Goal: Task Accomplishment & Management: Manage account settings

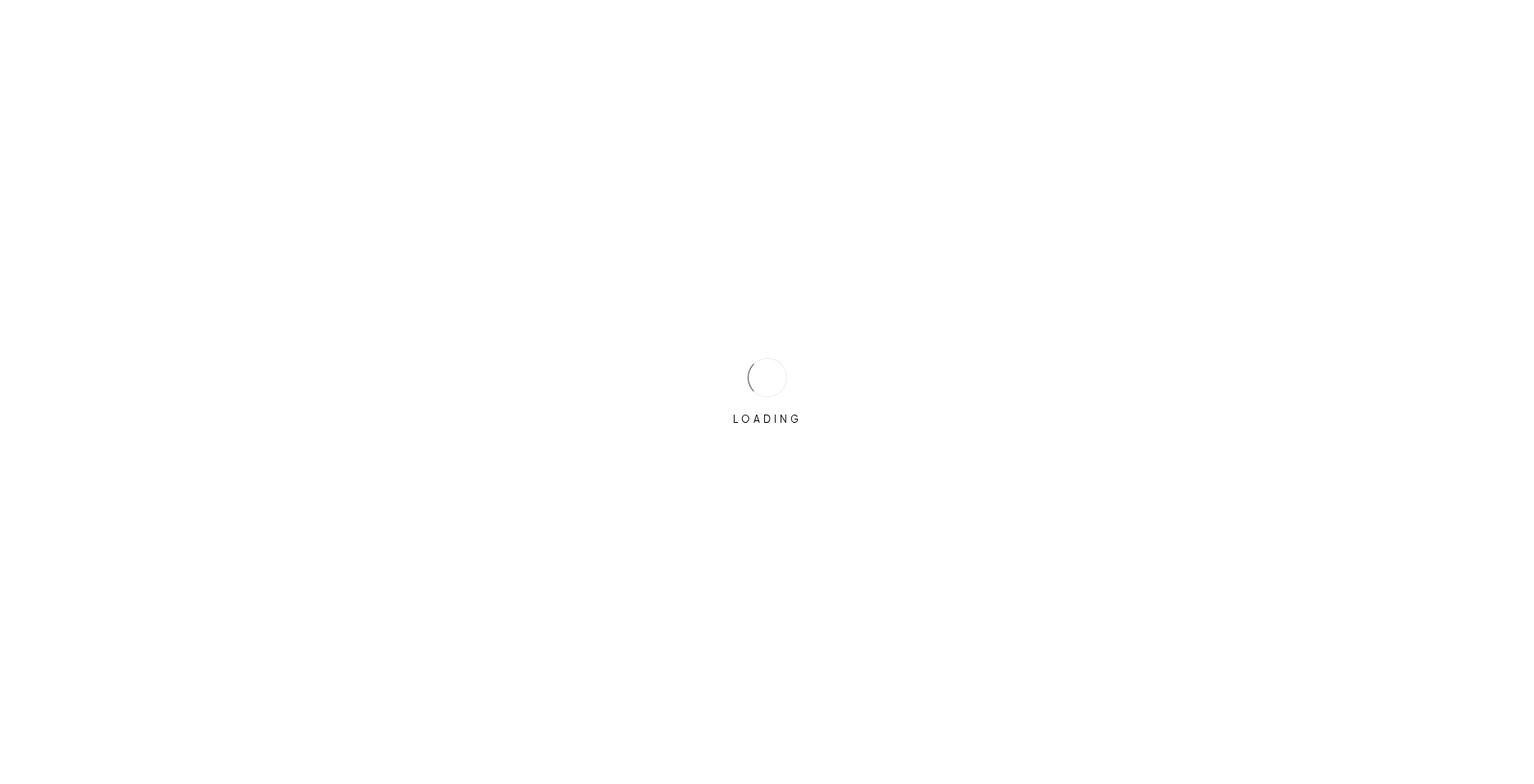
type input "[EMAIL_ADDRESS][DOMAIN_NAME]"
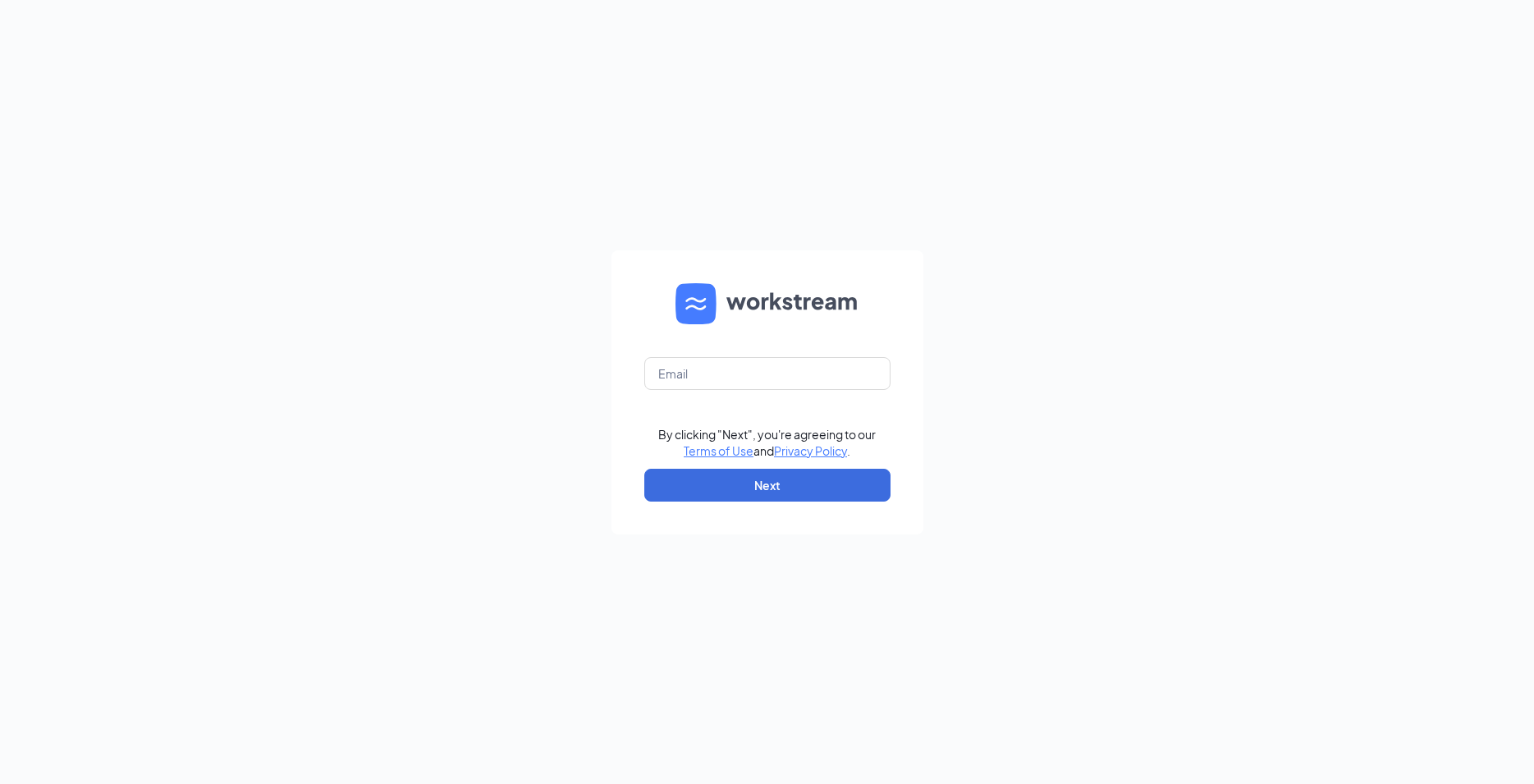
type input "[EMAIL_ADDRESS][DOMAIN_NAME]"
click at [793, 488] on button "Next" at bounding box center [767, 485] width 246 height 33
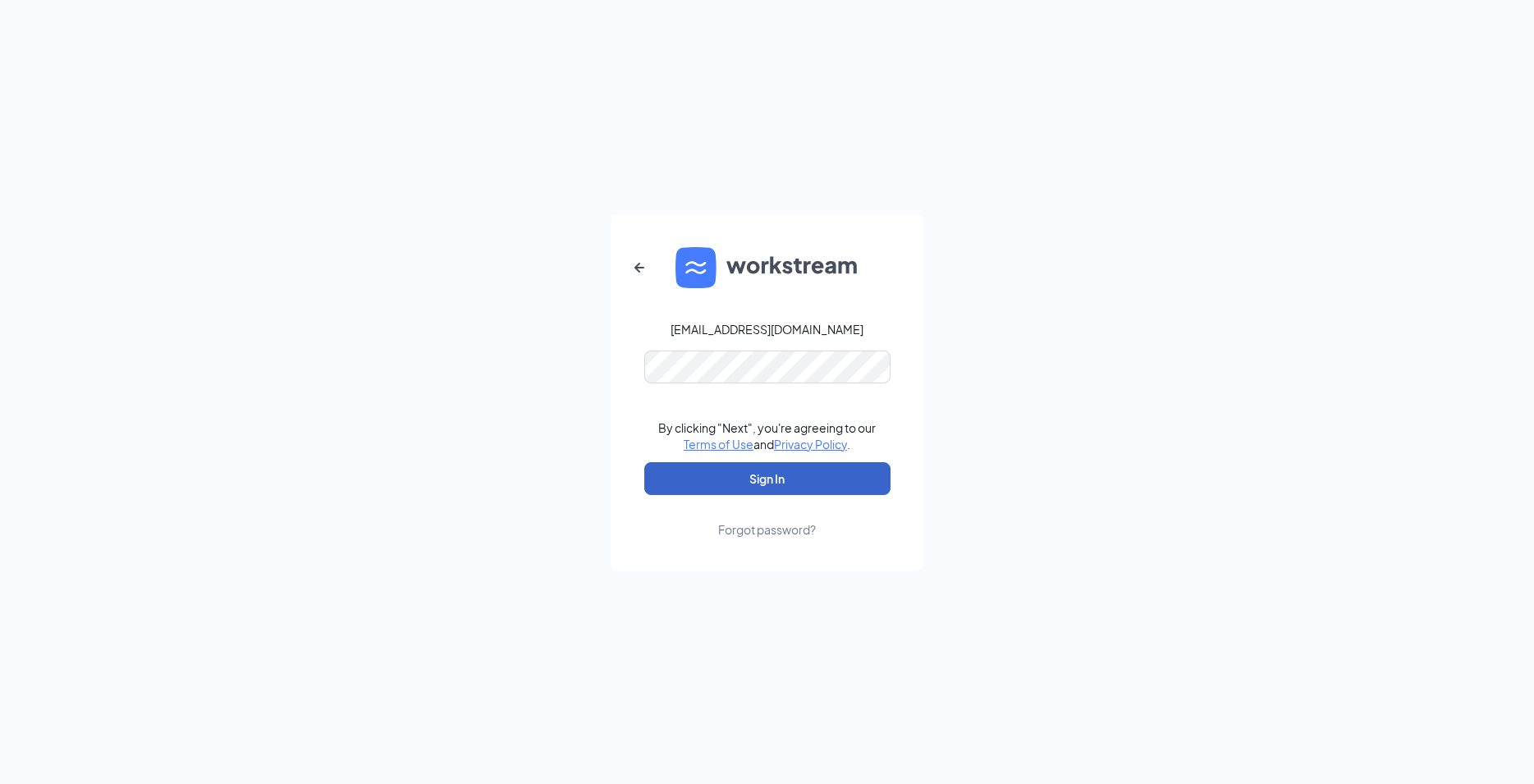
click at [802, 480] on button "Sign In" at bounding box center [767, 478] width 246 height 33
click at [802, 480] on button "submit" at bounding box center [767, 478] width 246 height 33
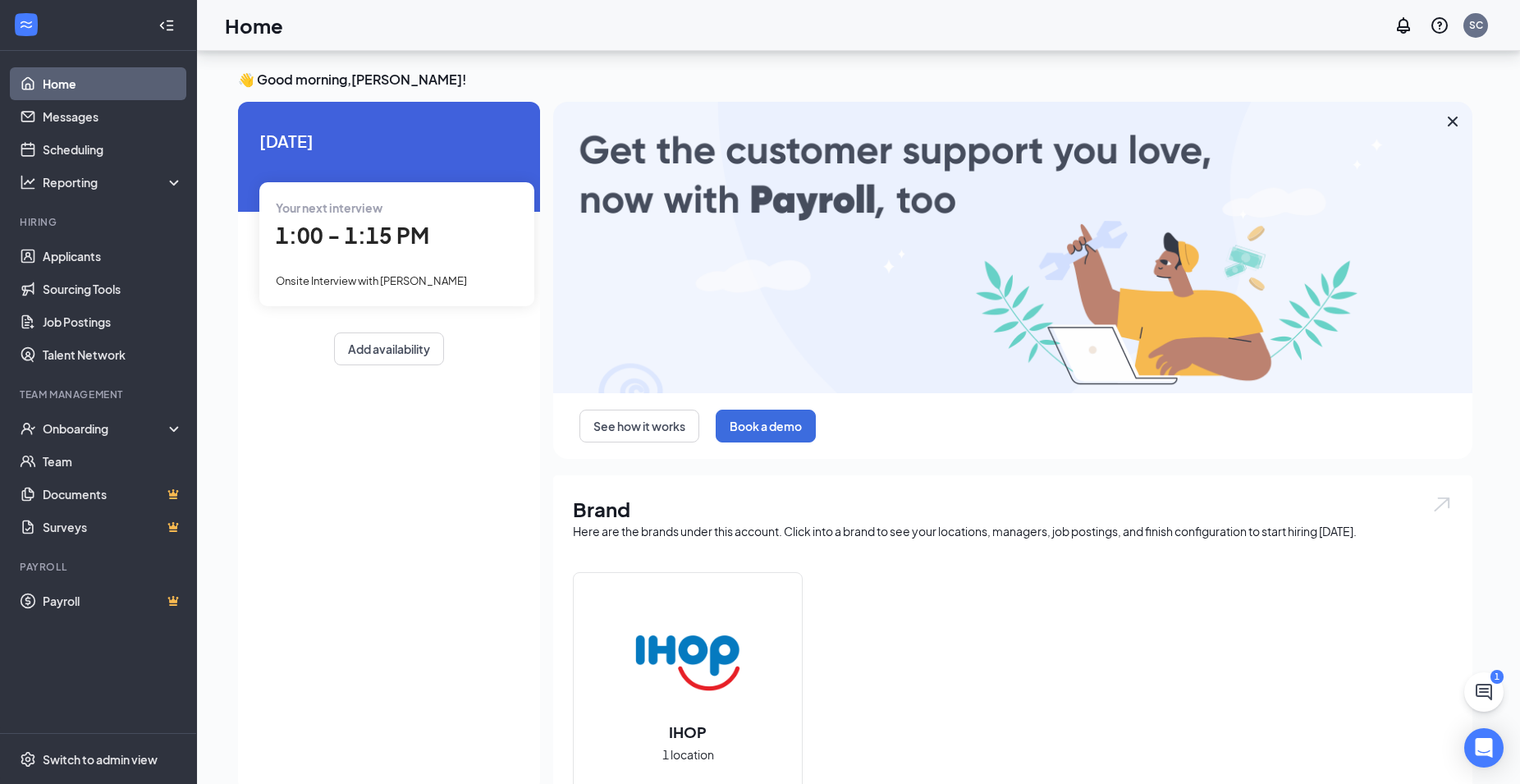
scroll to position [83, 0]
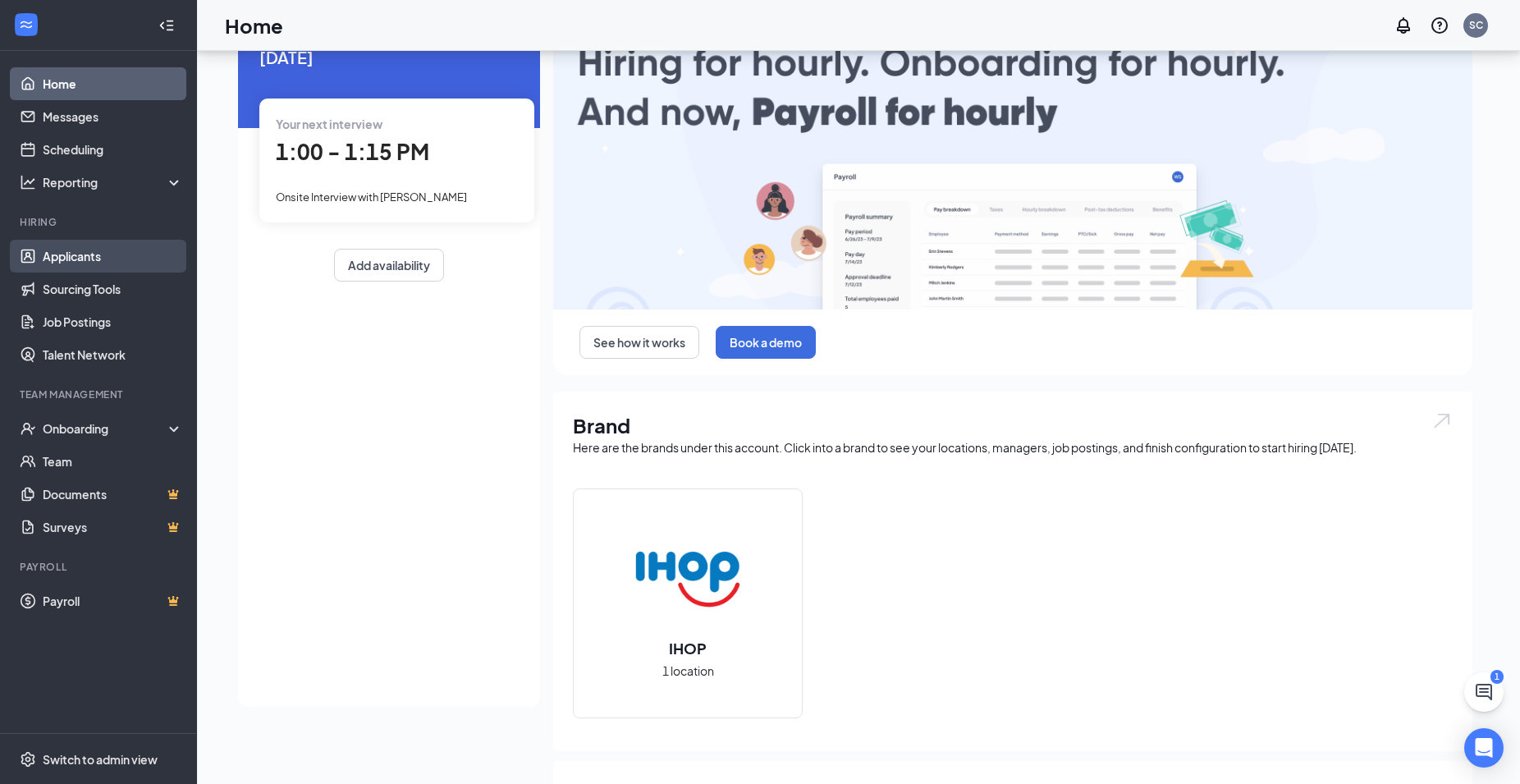
click at [85, 259] on link "Applicants" at bounding box center [113, 255] width 140 height 33
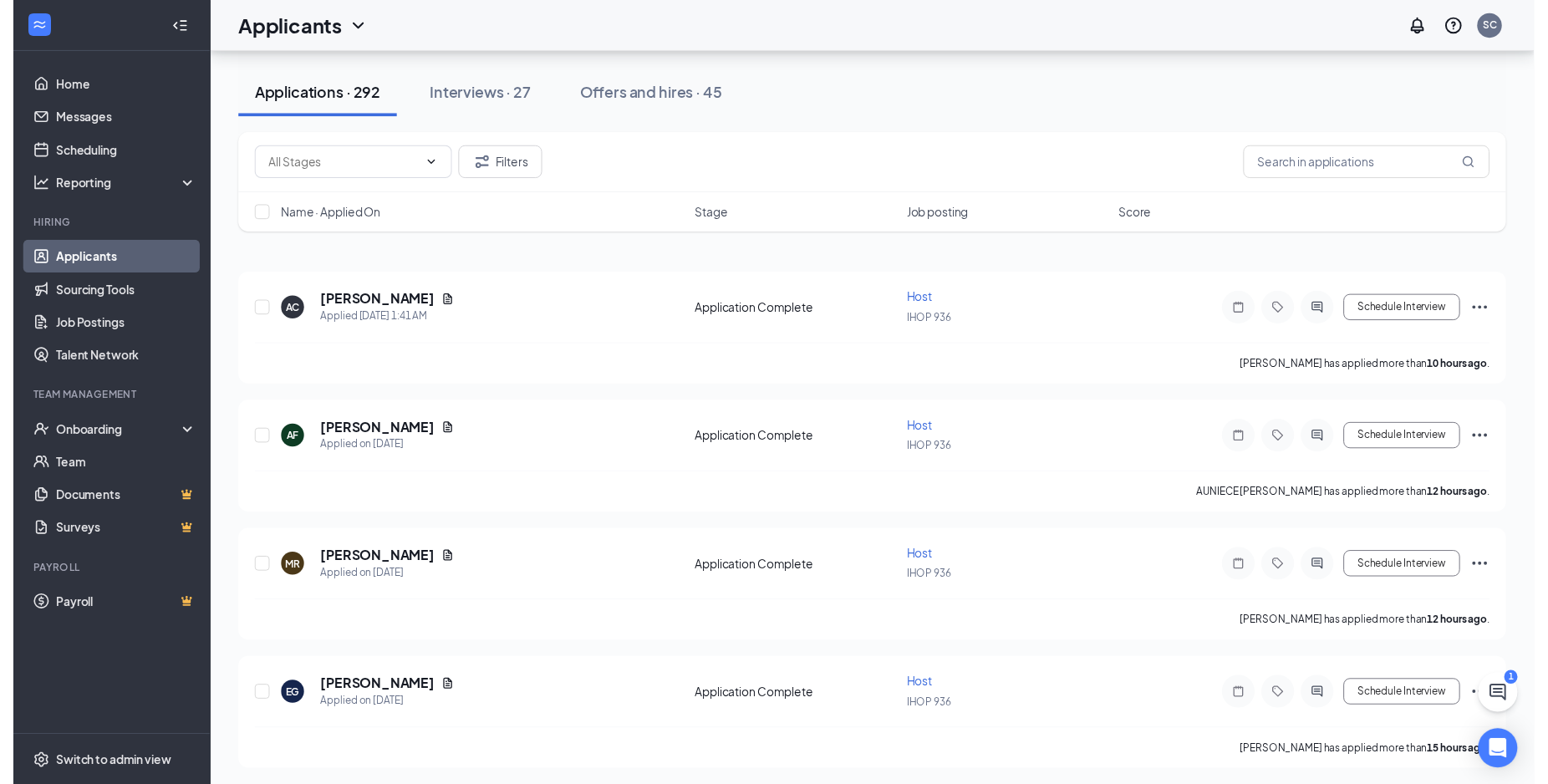
scroll to position [85, 0]
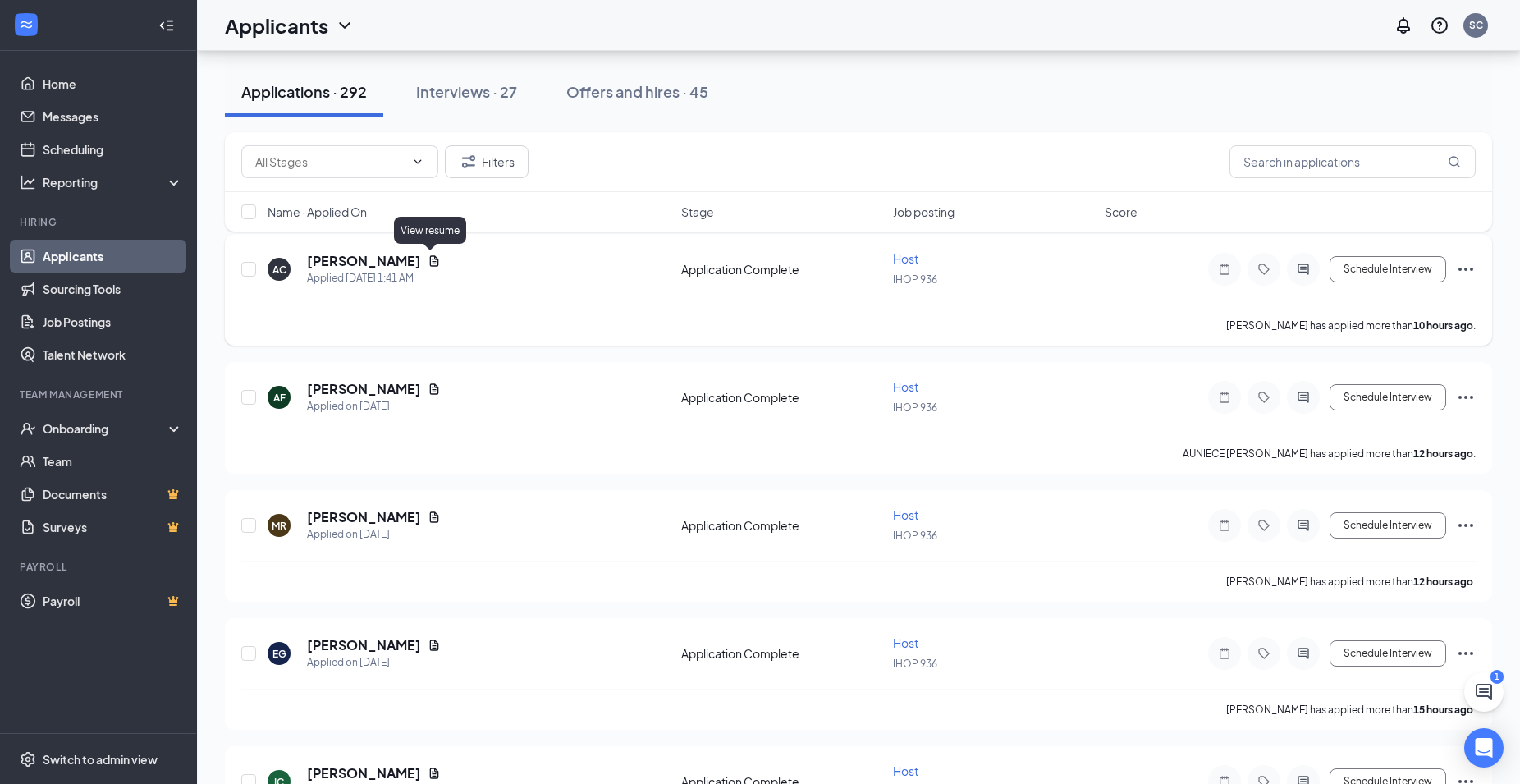
click at [433, 263] on icon "Document" at bounding box center [435, 261] width 13 height 13
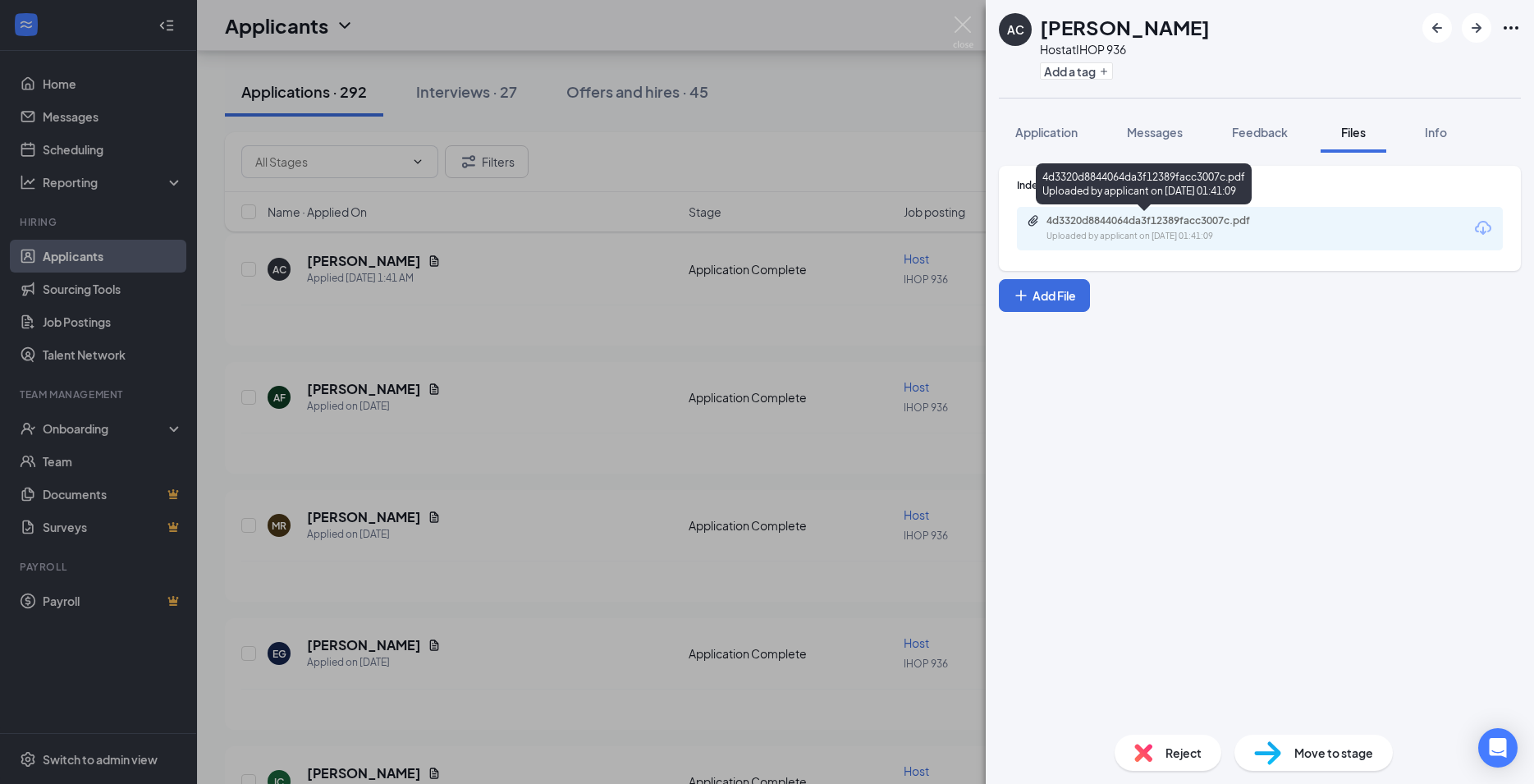
click at [1127, 217] on div "4d3320d8844064da3f12389facc3007c.pdf" at bounding box center [1160, 221] width 229 height 13
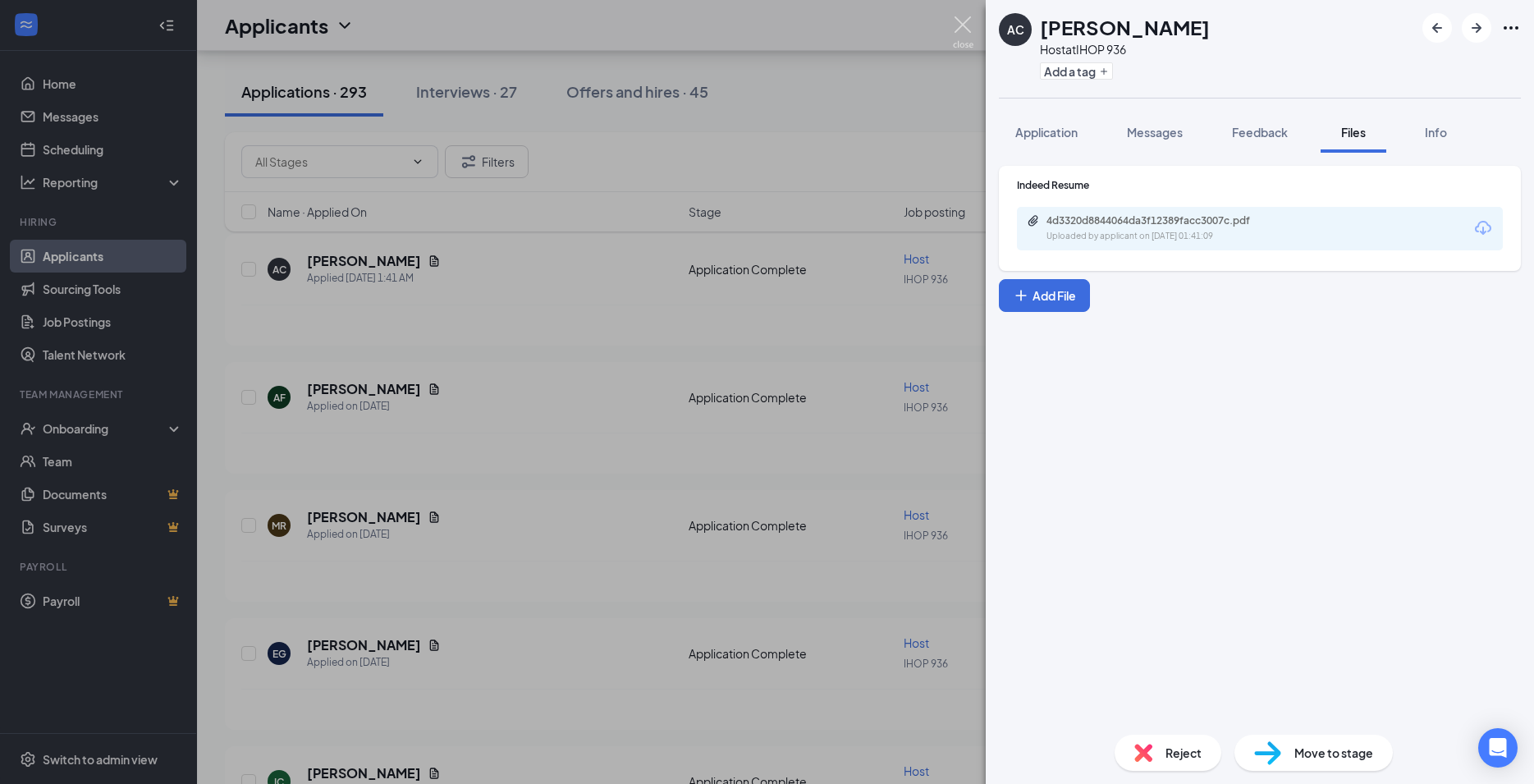
click at [964, 22] on img at bounding box center [963, 33] width 21 height 32
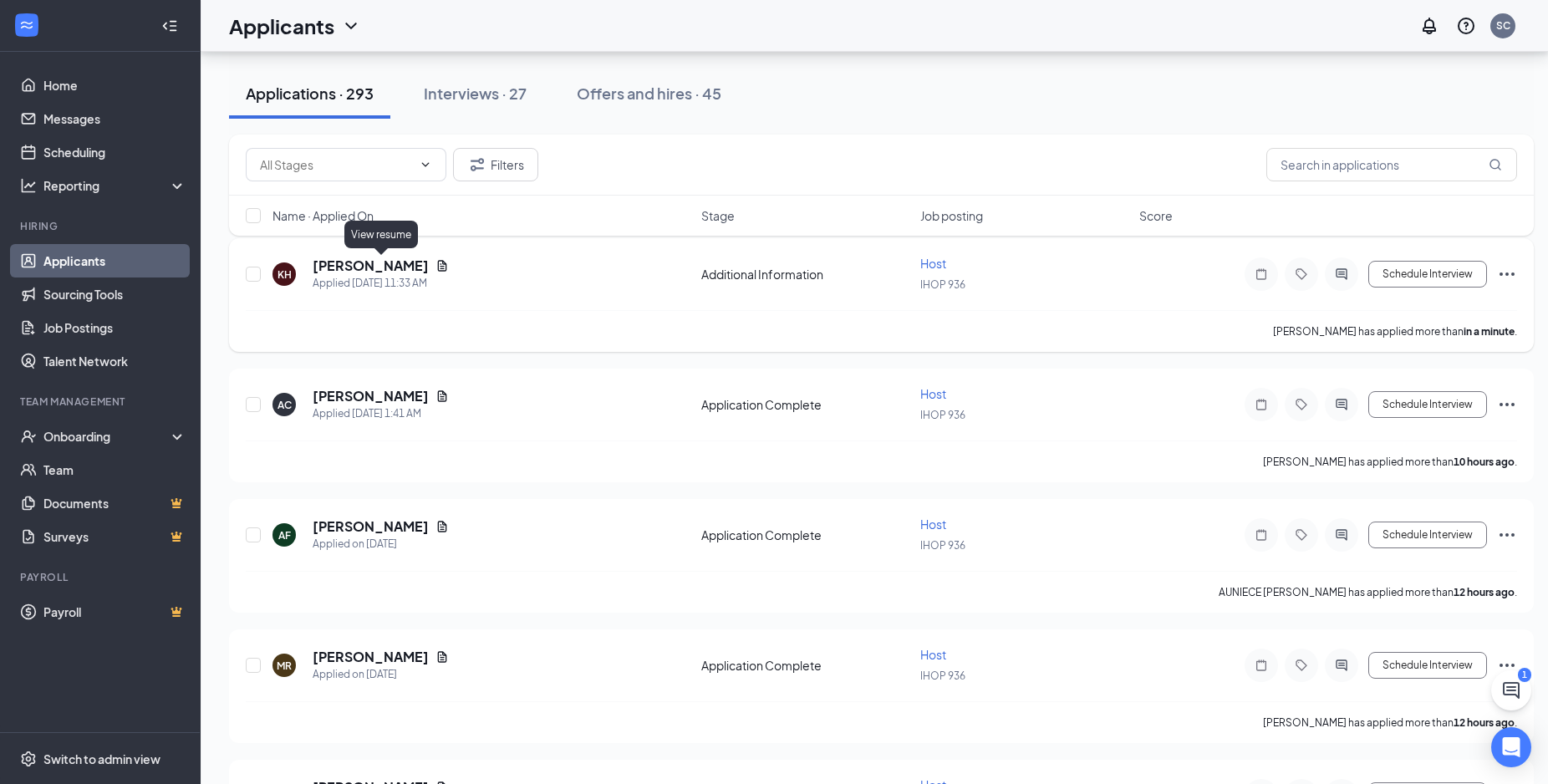
click at [438, 269] on icon "Document" at bounding box center [443, 265] width 9 height 11
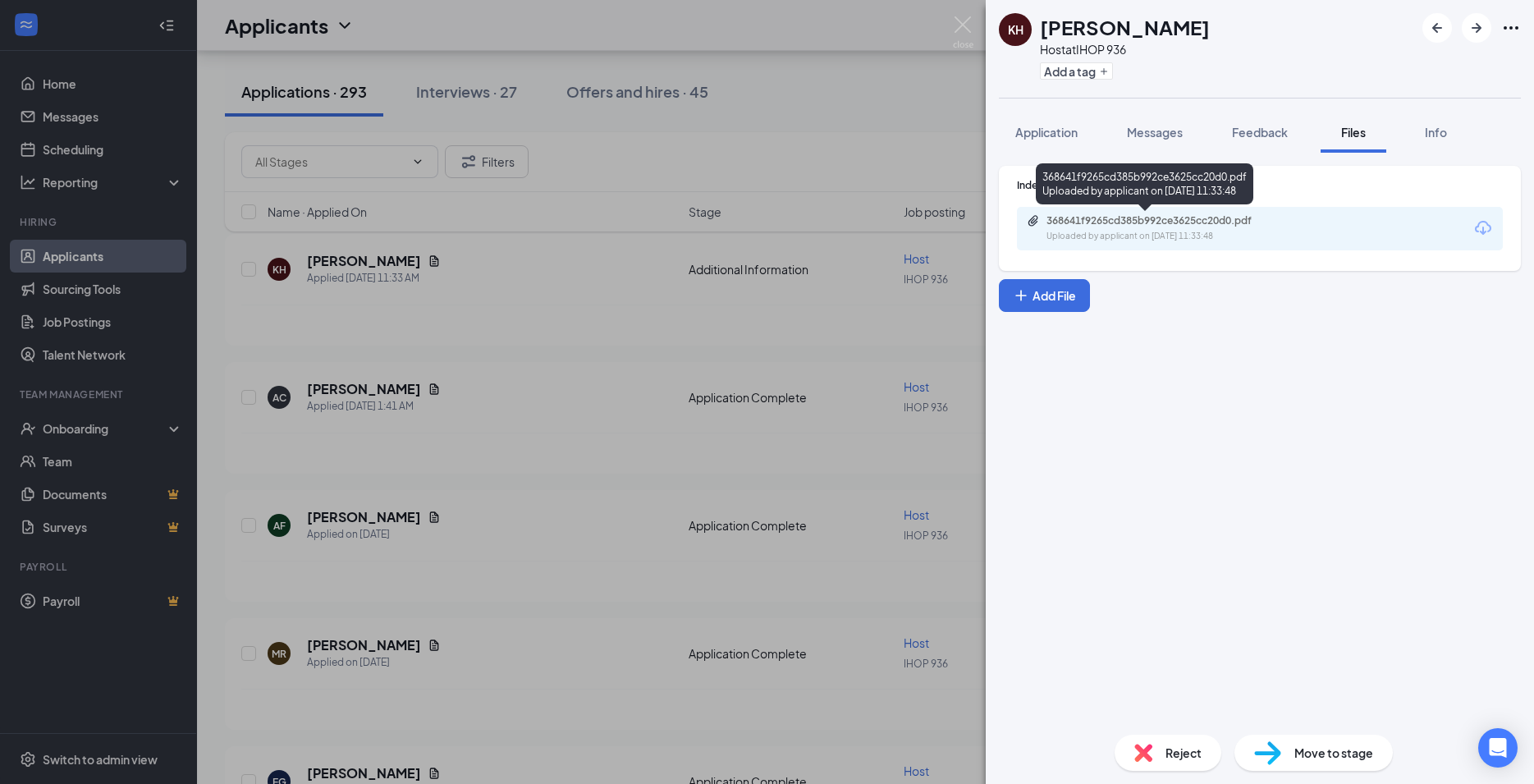
click at [1151, 229] on div "368641f9265cd385b992ce3625cc20d0.pdf Uploaded by applicant on Sep 16, 2025 at 1…" at bounding box center [1159, 229] width 266 height 28
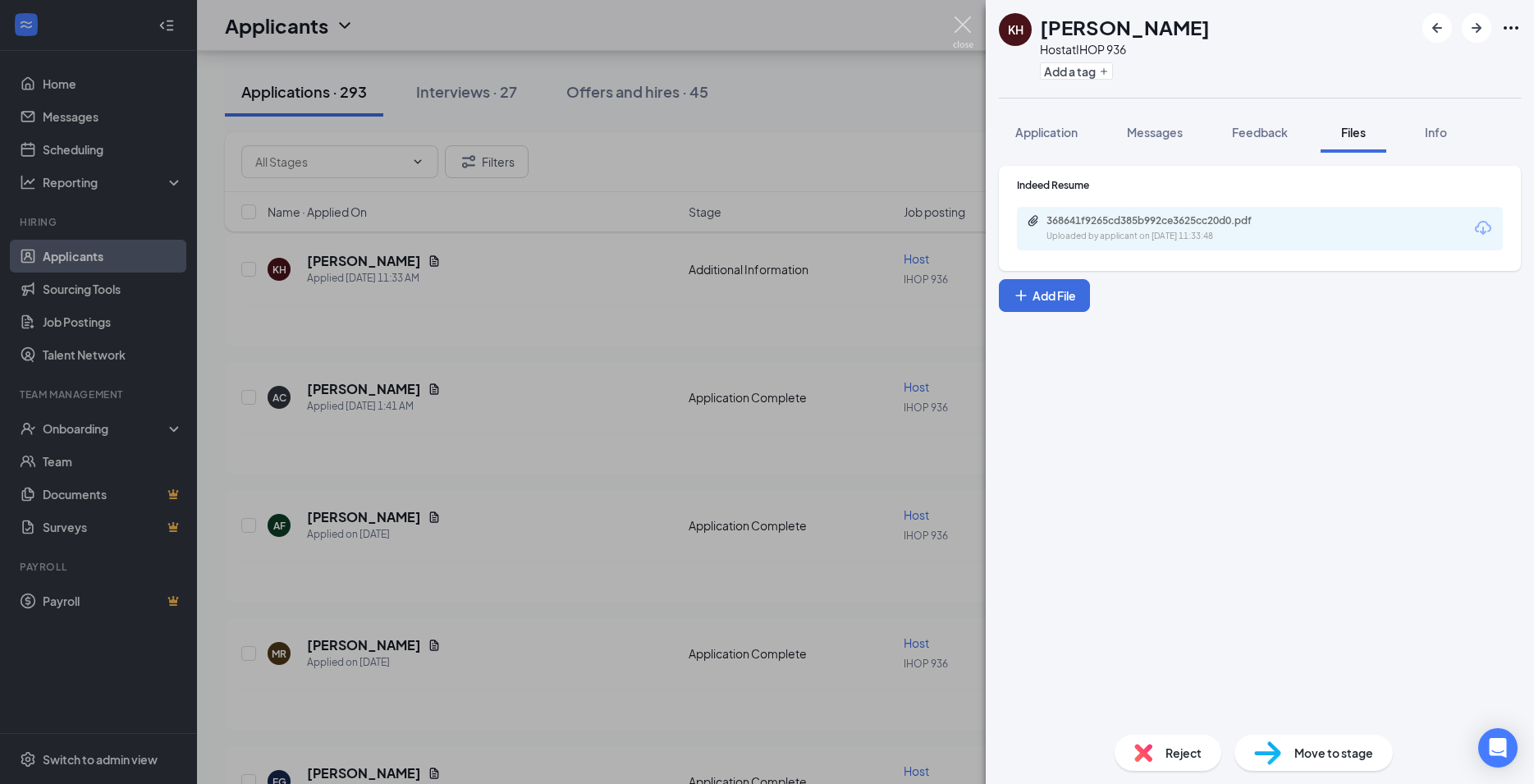
click at [970, 25] on img at bounding box center [963, 33] width 21 height 32
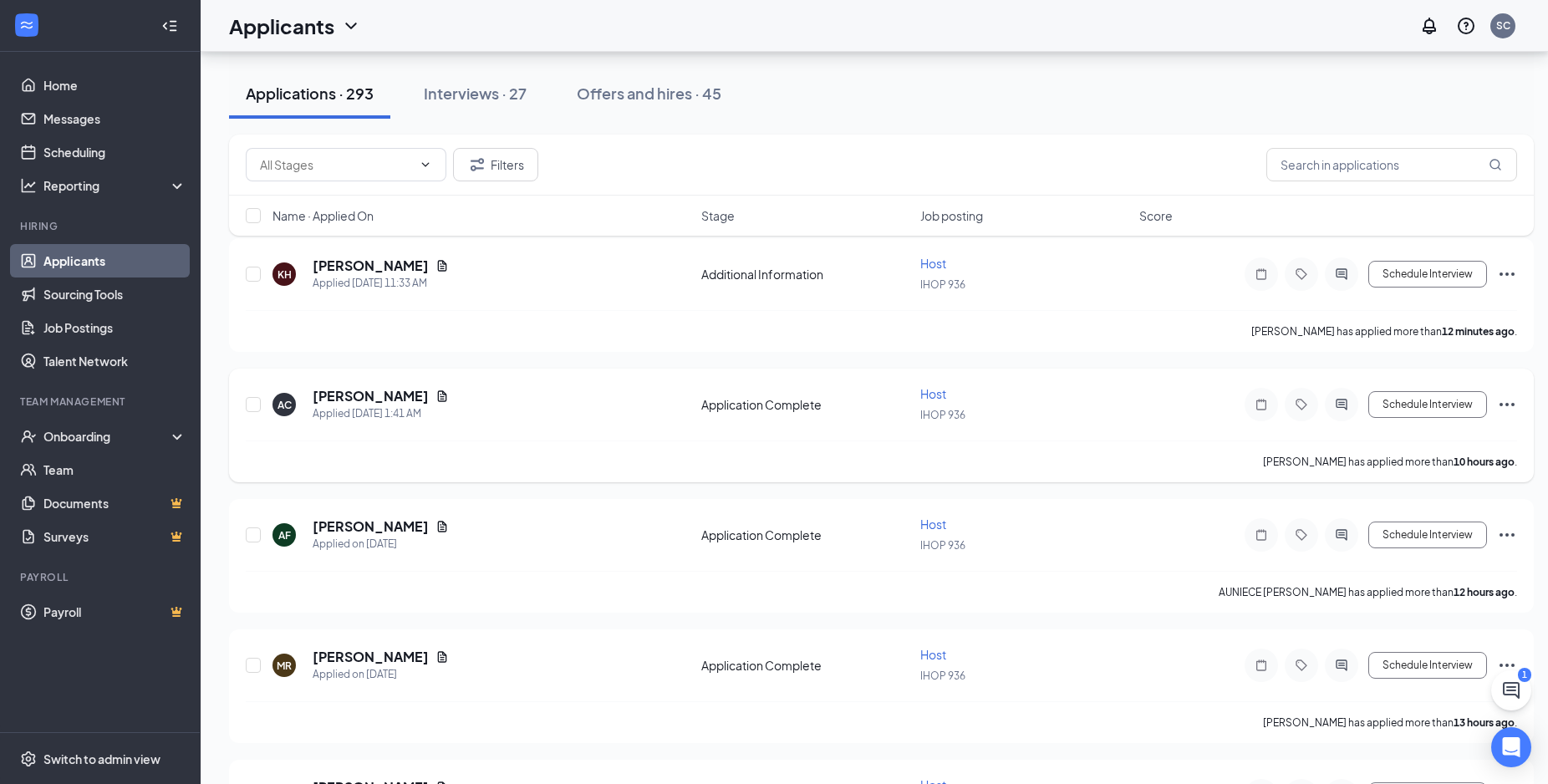
click at [1508, 408] on icon "Ellipses" at bounding box center [1507, 404] width 20 height 20
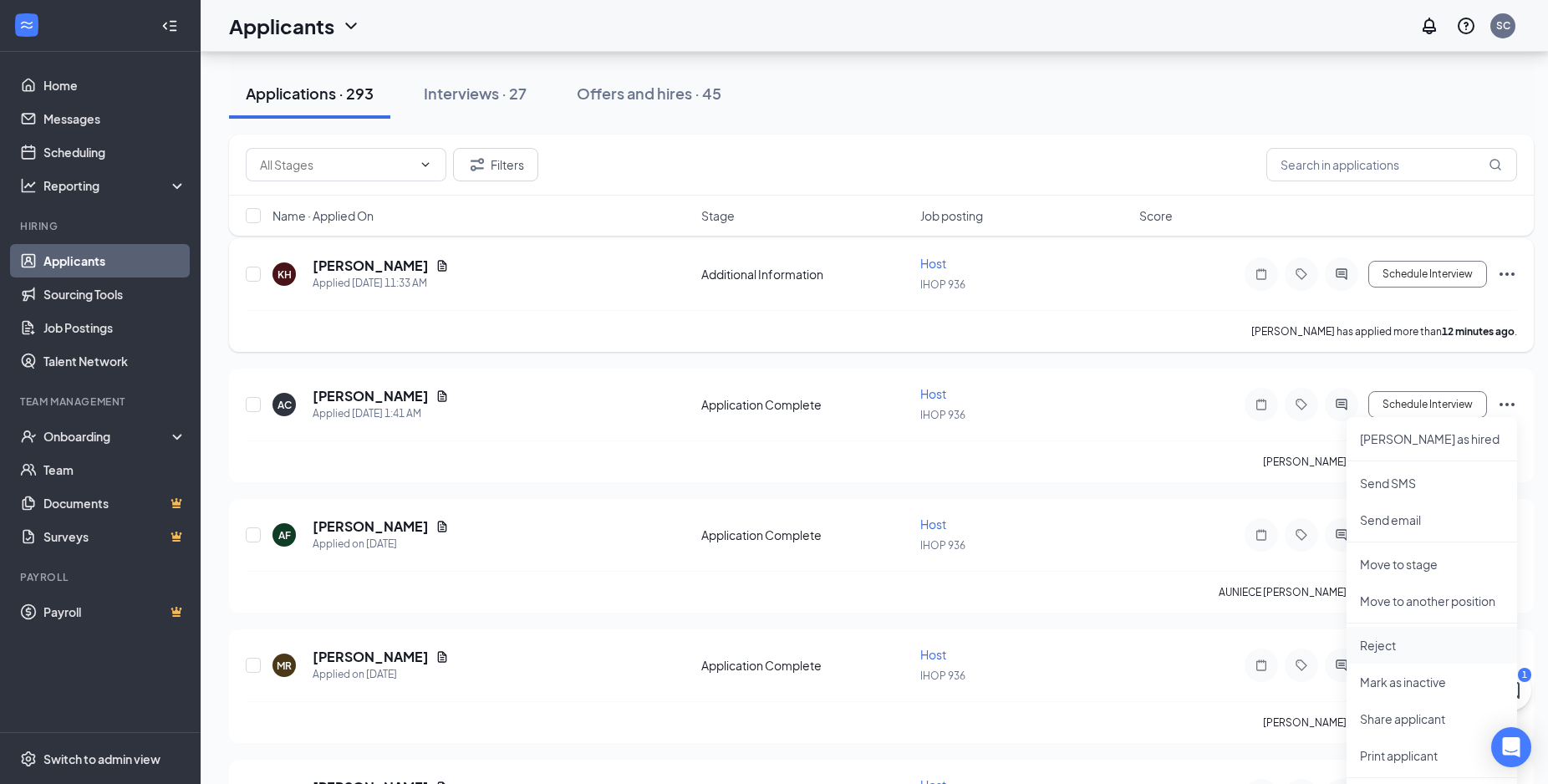
click at [1386, 643] on p "Reject" at bounding box center [1432, 646] width 144 height 17
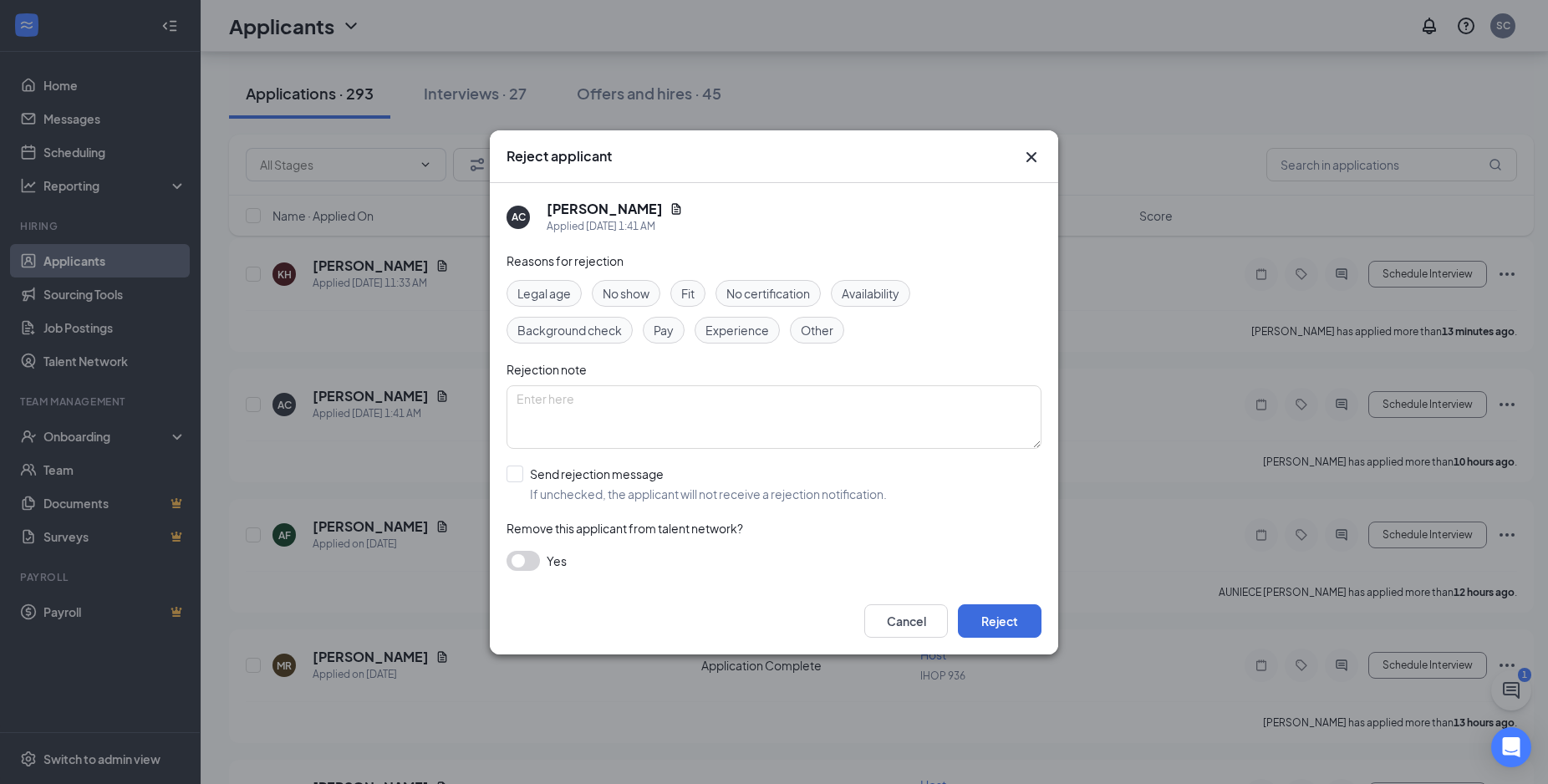
click at [1036, 159] on icon "Cross" at bounding box center [1031, 157] width 20 height 20
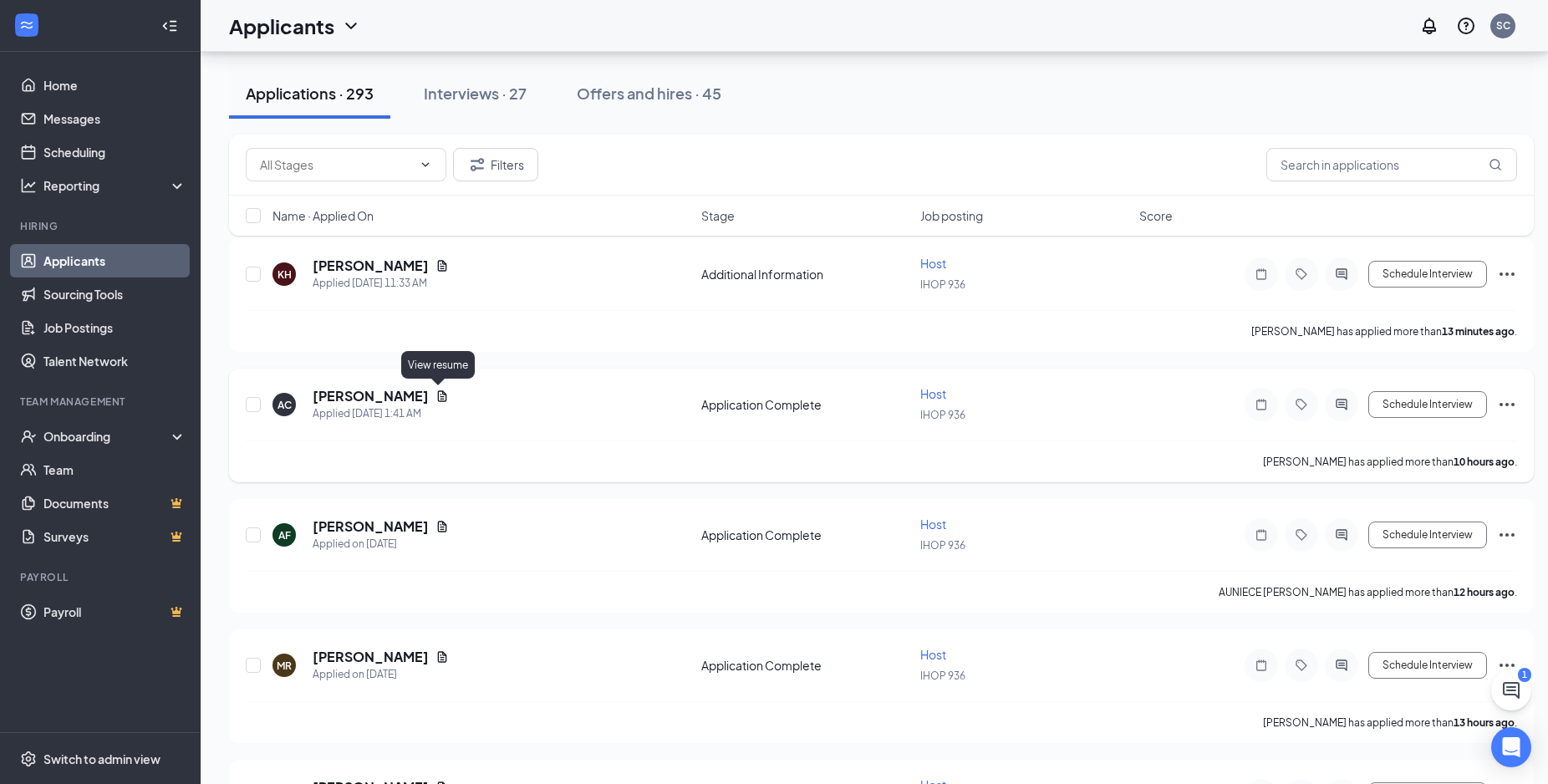
click at [439, 396] on icon "Document" at bounding box center [443, 395] width 9 height 11
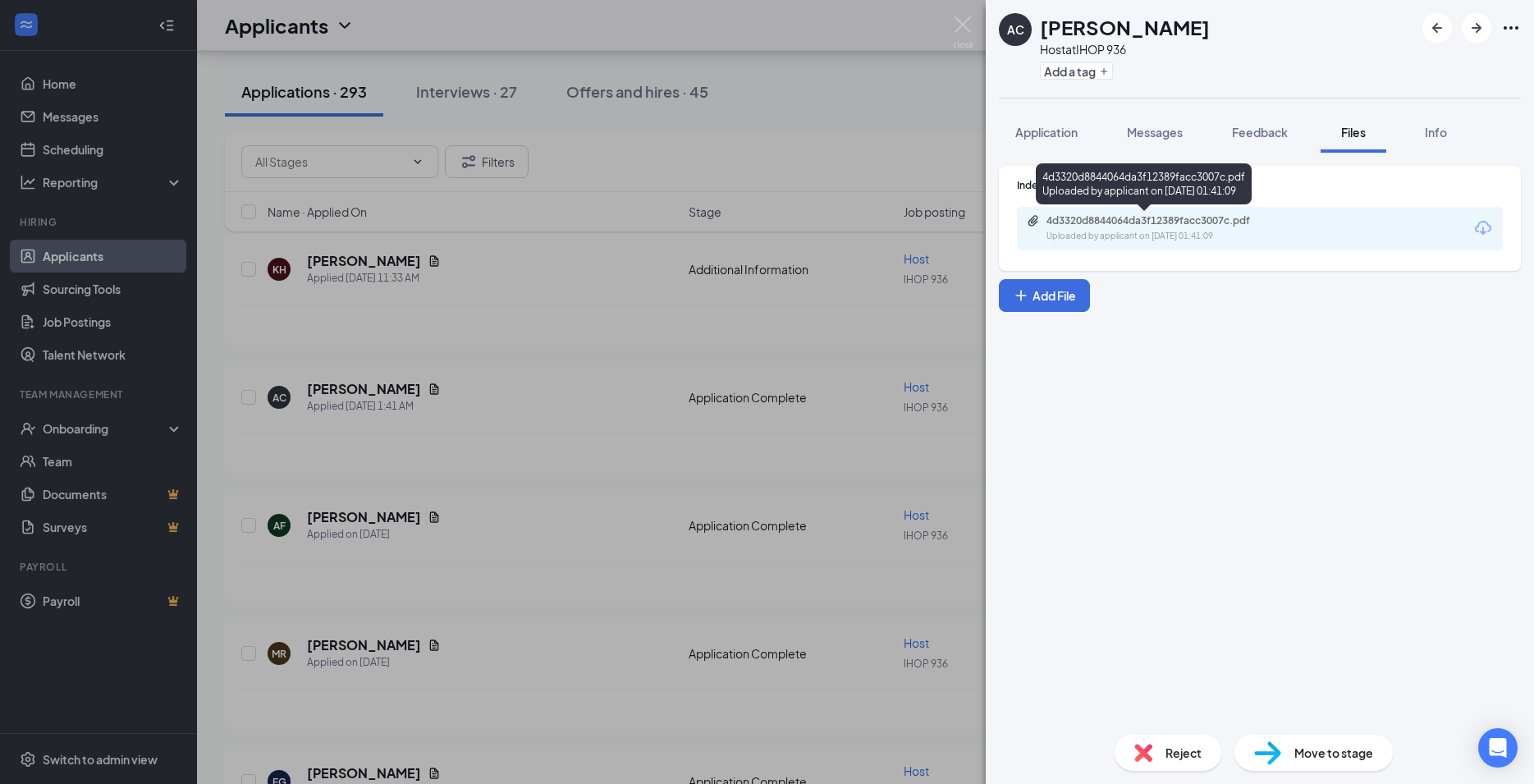
click at [1220, 225] on div "4d3320d8844064da3f12389facc3007c.pdf" at bounding box center [1160, 221] width 229 height 13
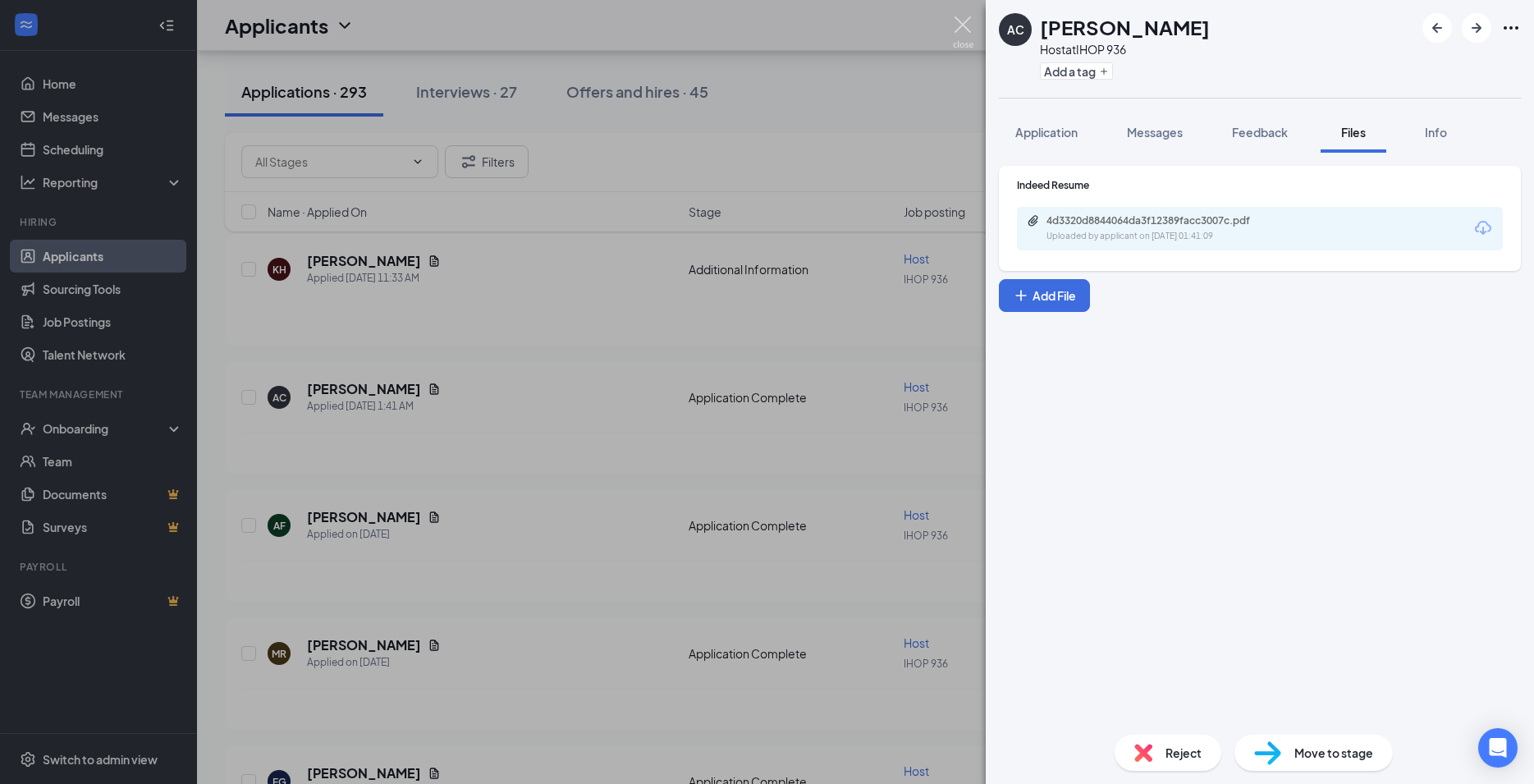
click at [960, 23] on img at bounding box center [963, 33] width 21 height 32
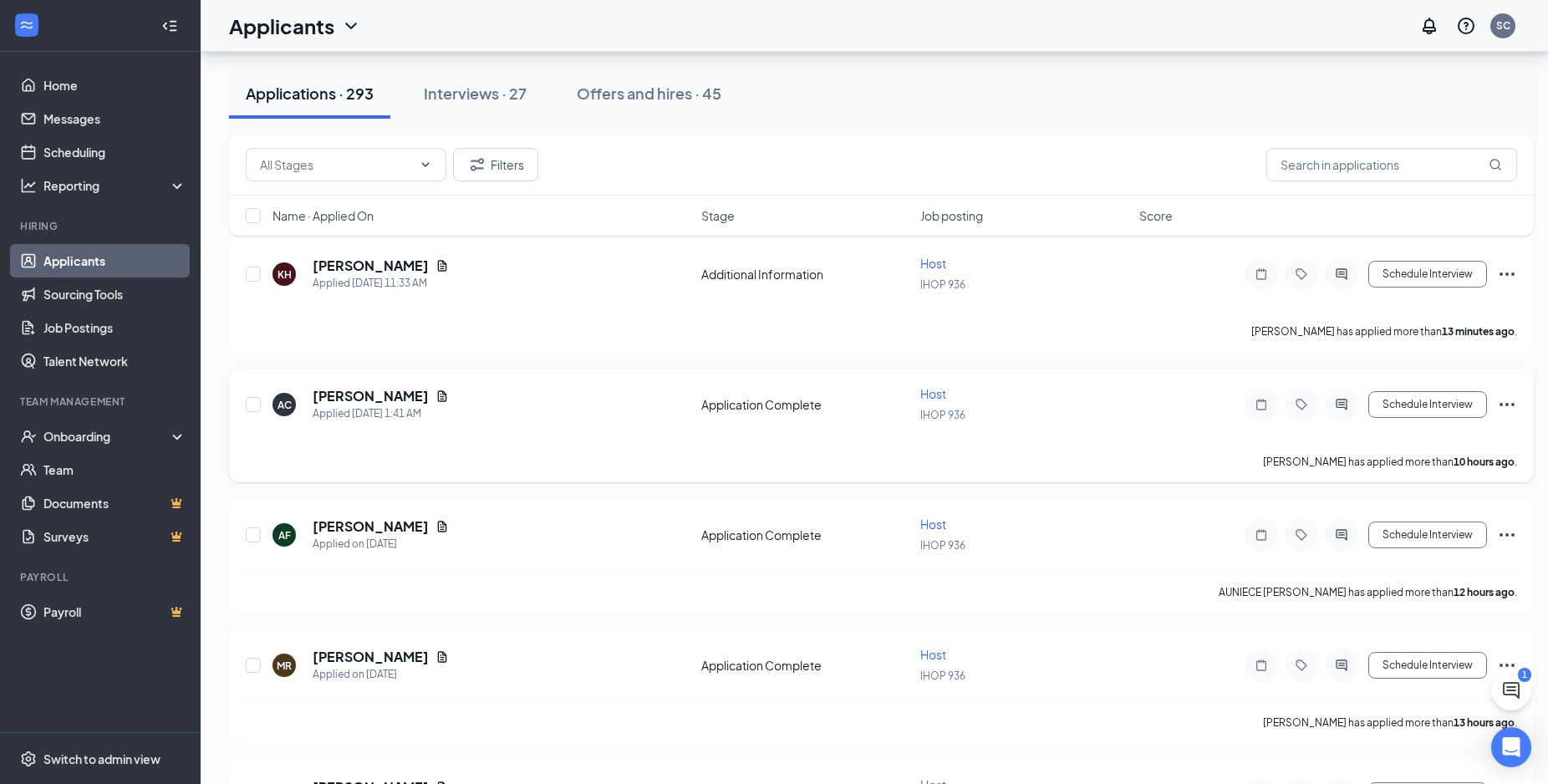
click at [1509, 406] on icon "Ellipses" at bounding box center [1507, 404] width 20 height 20
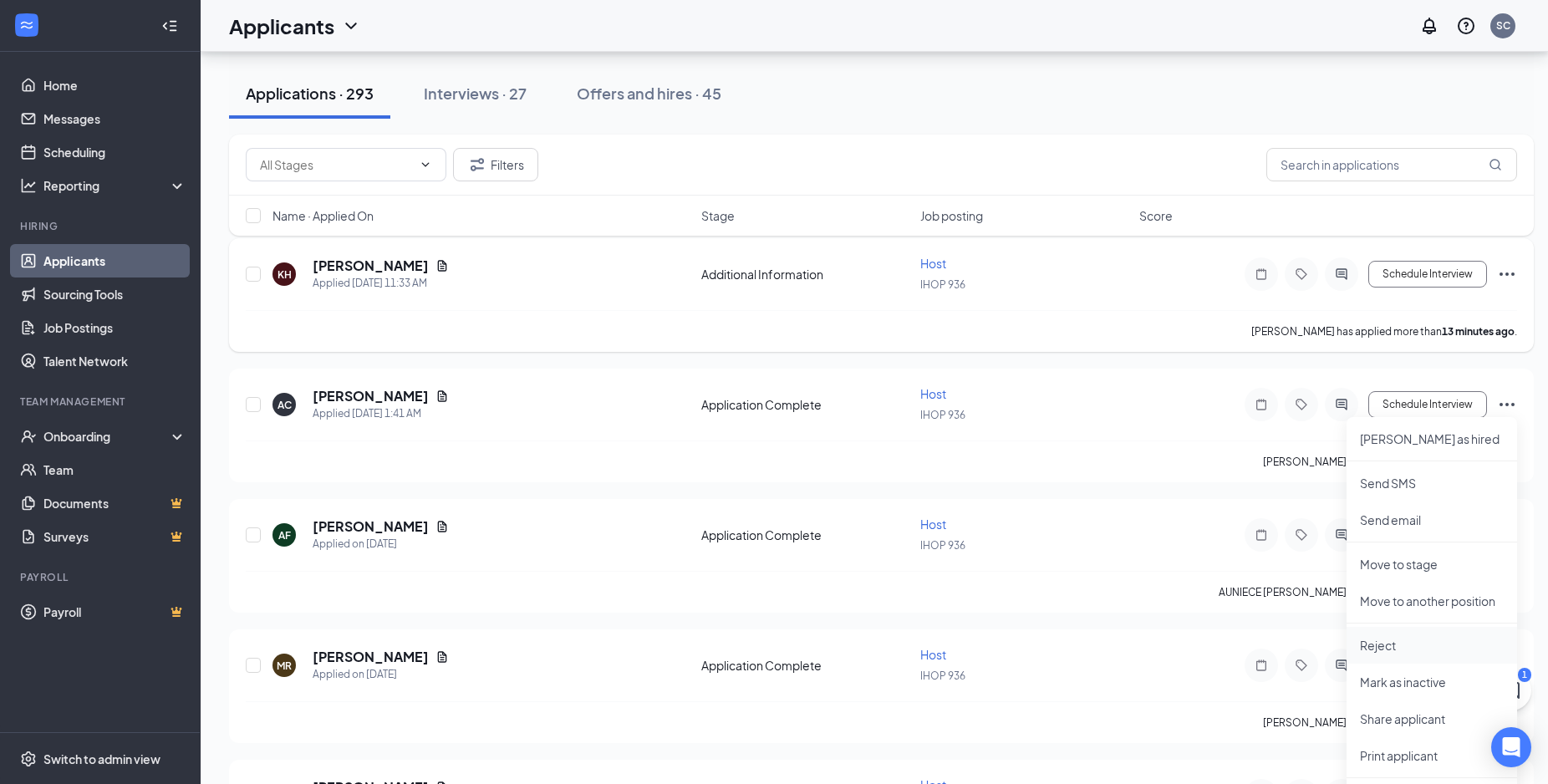
click at [1369, 646] on p "Reject" at bounding box center [1432, 646] width 144 height 17
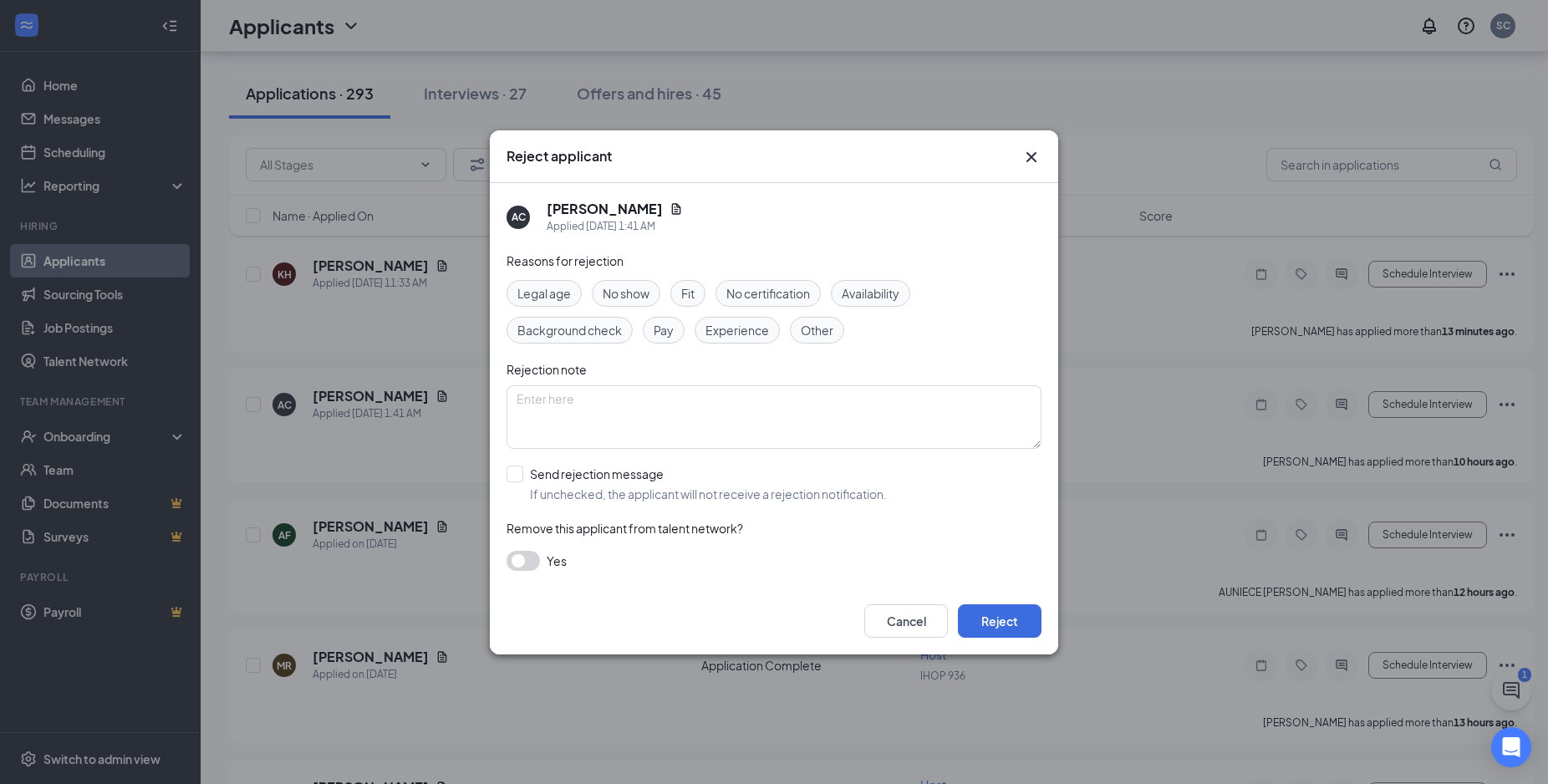
click at [765, 336] on span "Experience" at bounding box center [737, 330] width 64 height 19
click at [1010, 626] on button "Reject" at bounding box center [1000, 620] width 83 height 33
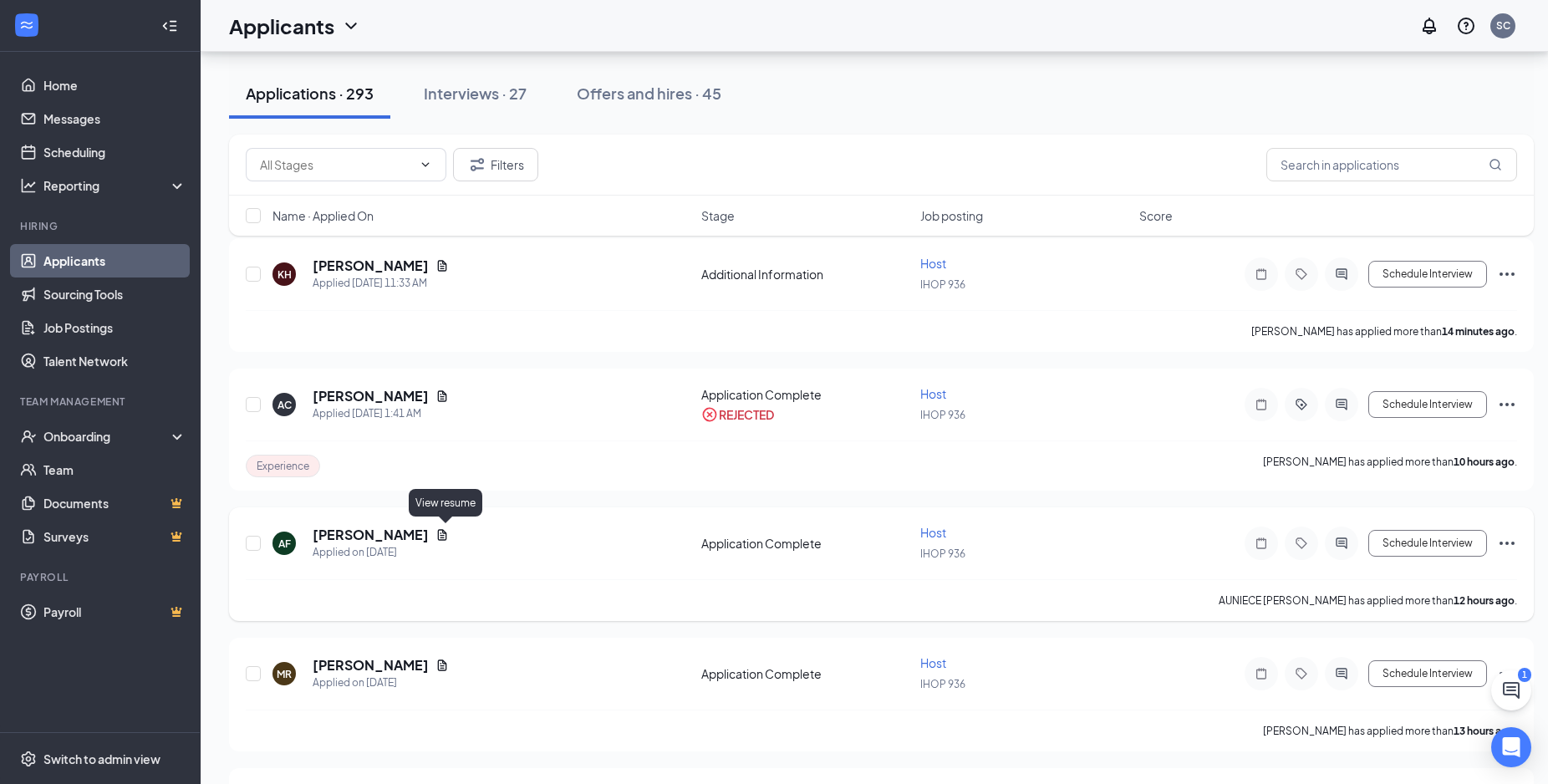
click at [444, 535] on icon "Document" at bounding box center [443, 534] width 9 height 11
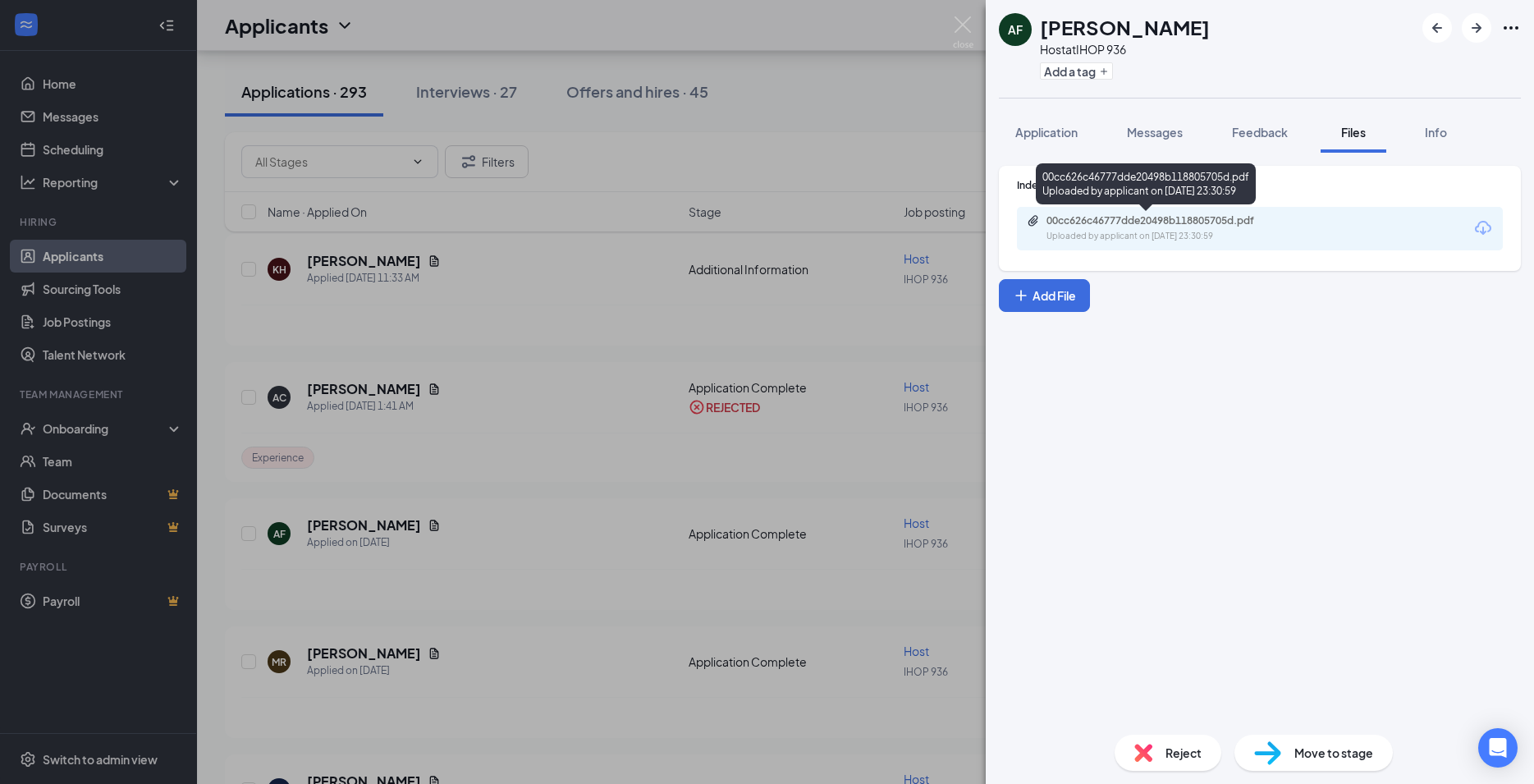
click at [1175, 221] on div "00cc626c46777dde20498b118805705d.pdf" at bounding box center [1160, 221] width 229 height 13
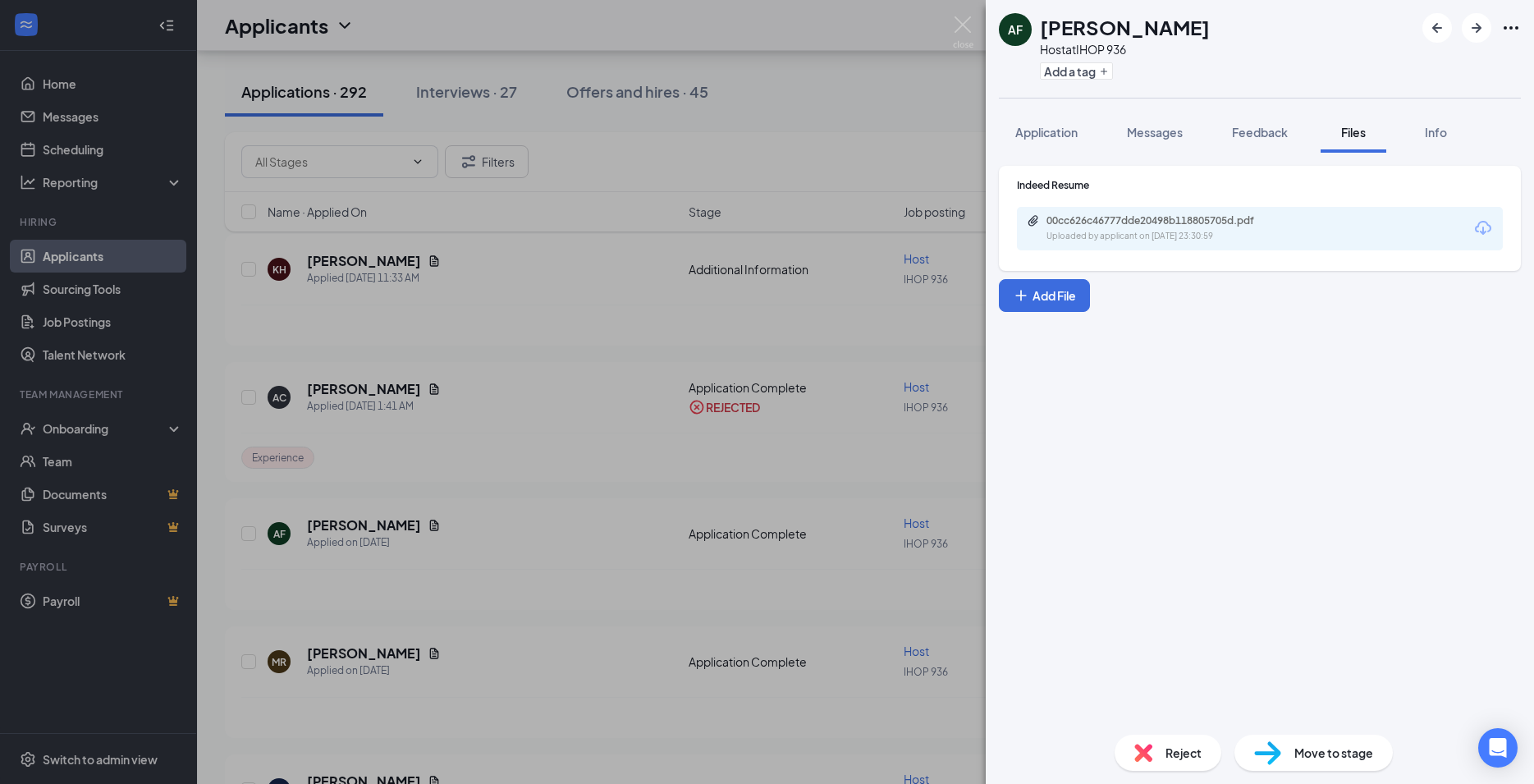
click at [1517, 25] on icon "Ellipses" at bounding box center [1511, 28] width 20 height 20
click at [964, 28] on img at bounding box center [963, 33] width 21 height 32
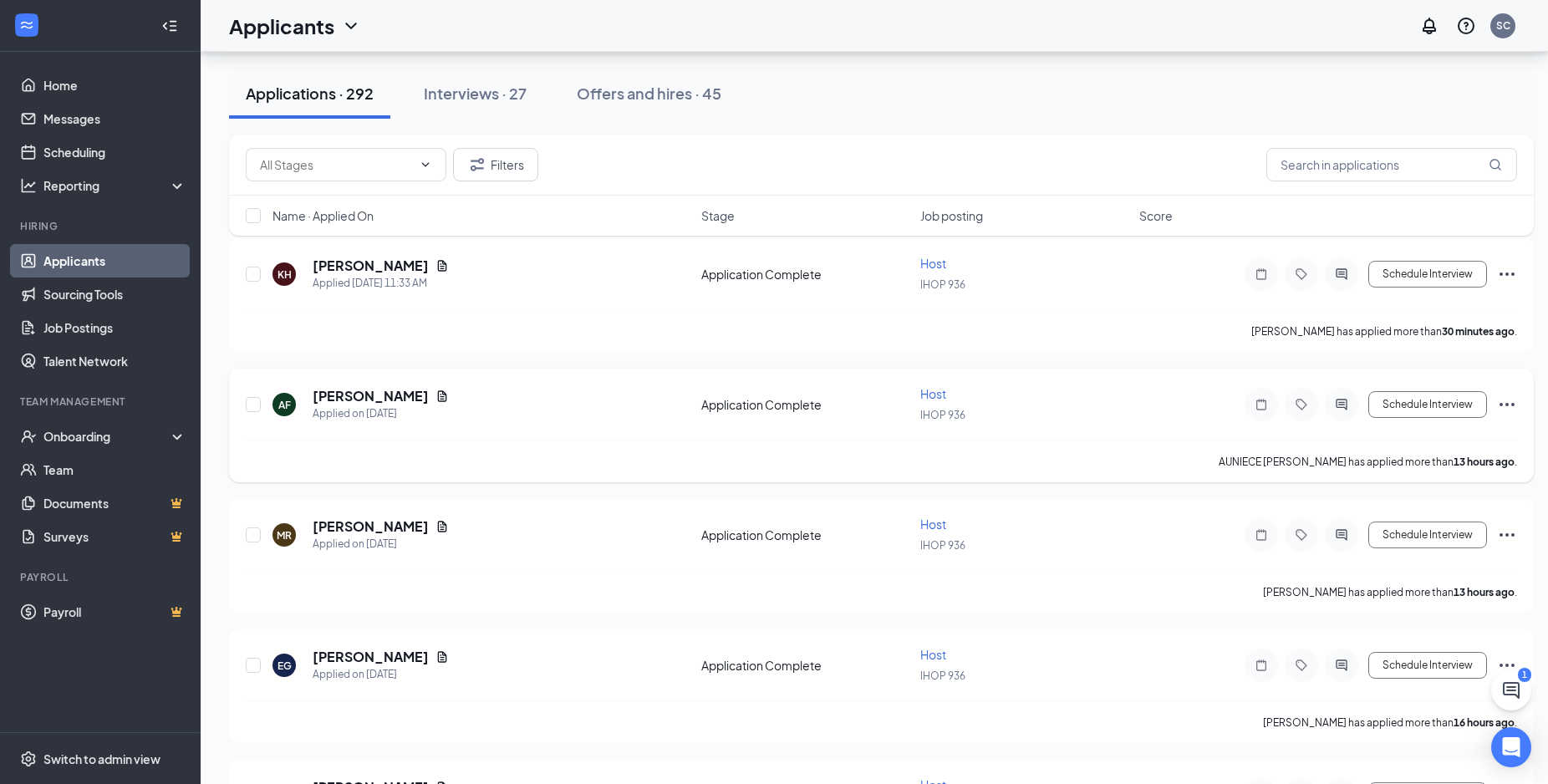
click at [1510, 409] on icon "Ellipses" at bounding box center [1507, 404] width 20 height 20
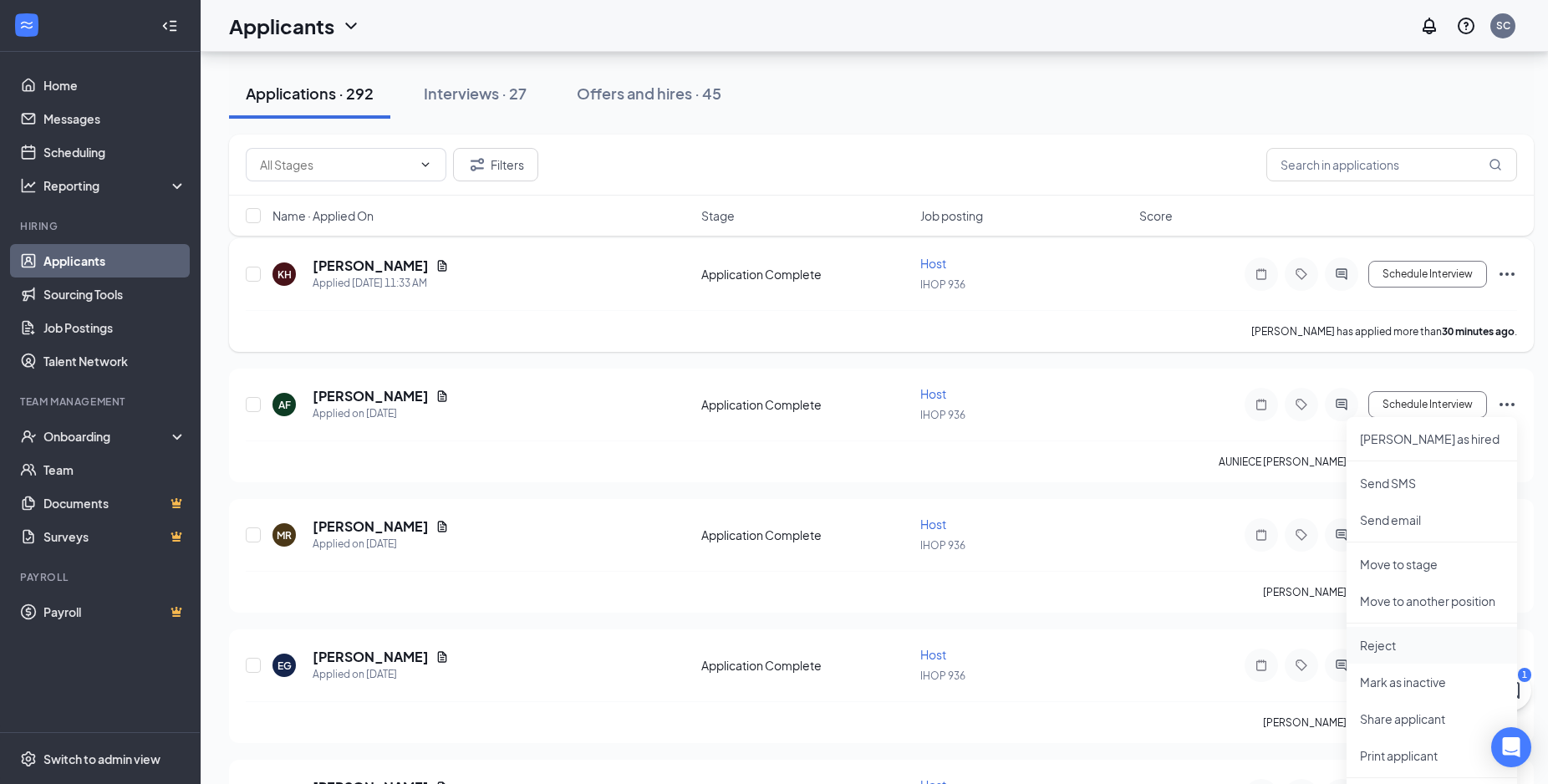
click at [1377, 646] on p "Reject" at bounding box center [1432, 646] width 144 height 17
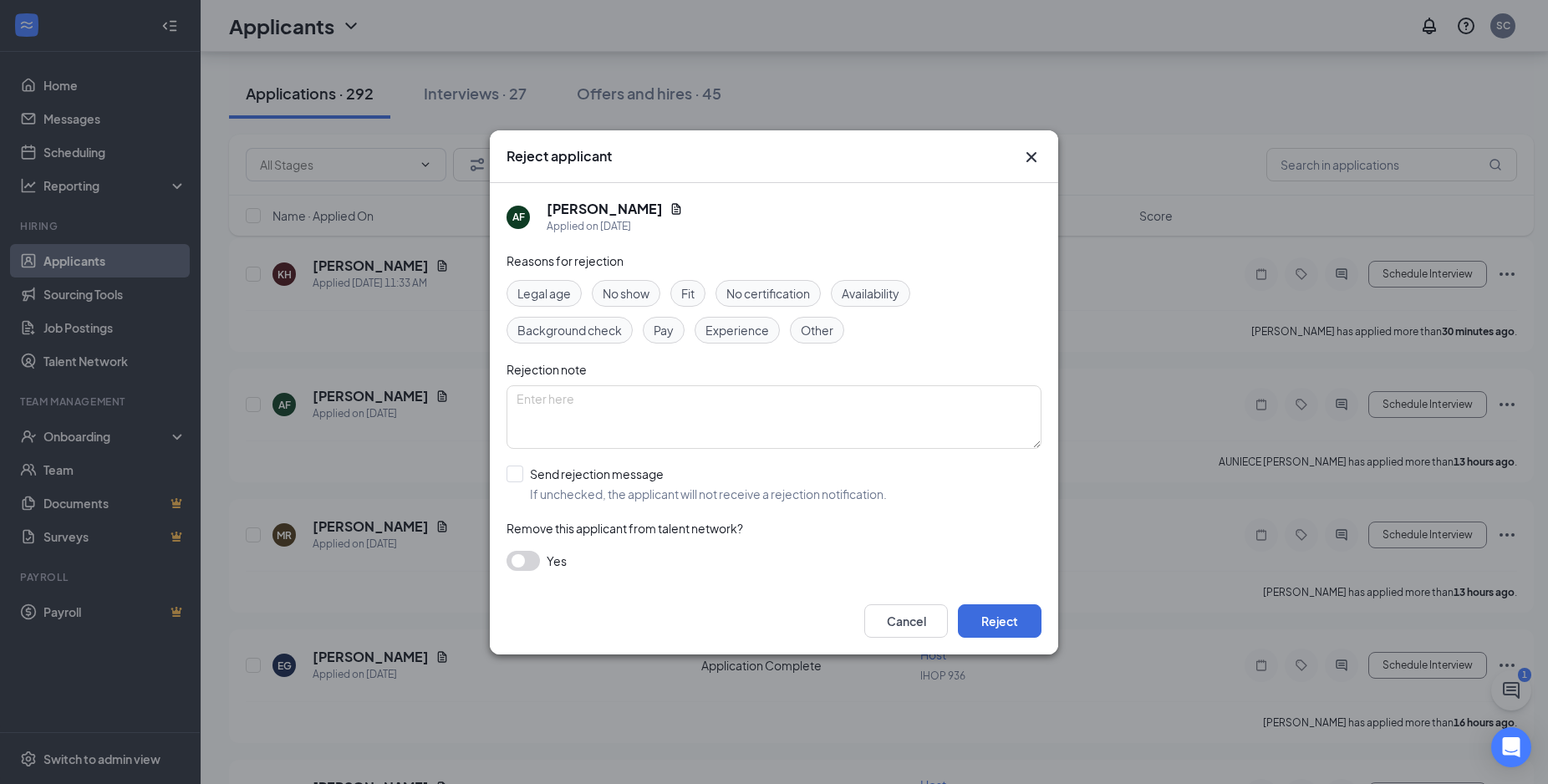
click at [727, 332] on span "Experience" at bounding box center [737, 330] width 64 height 19
click at [975, 623] on button "Reject" at bounding box center [1000, 620] width 83 height 33
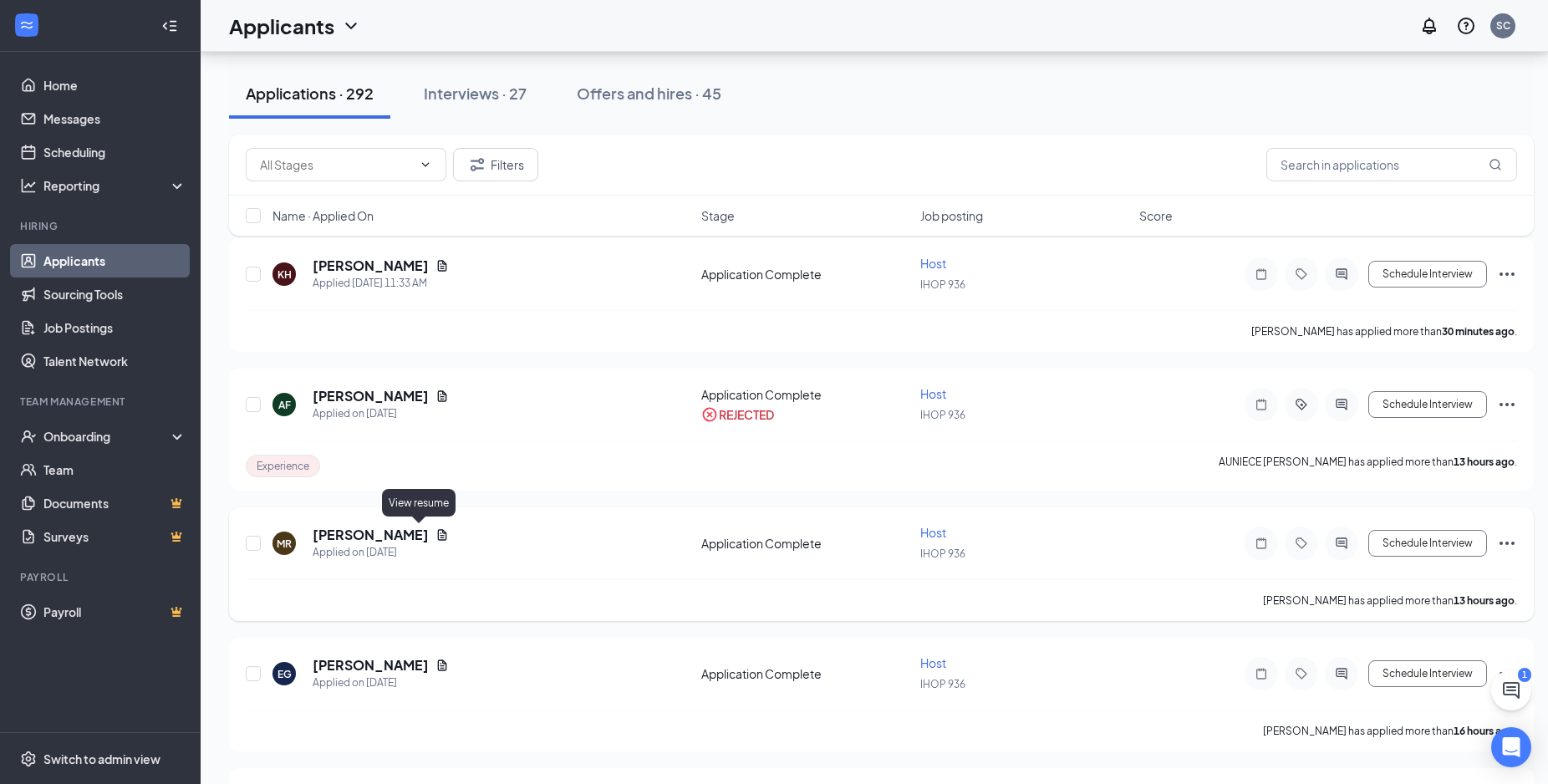
click at [436, 539] on icon "Document" at bounding box center [443, 535] width 14 height 14
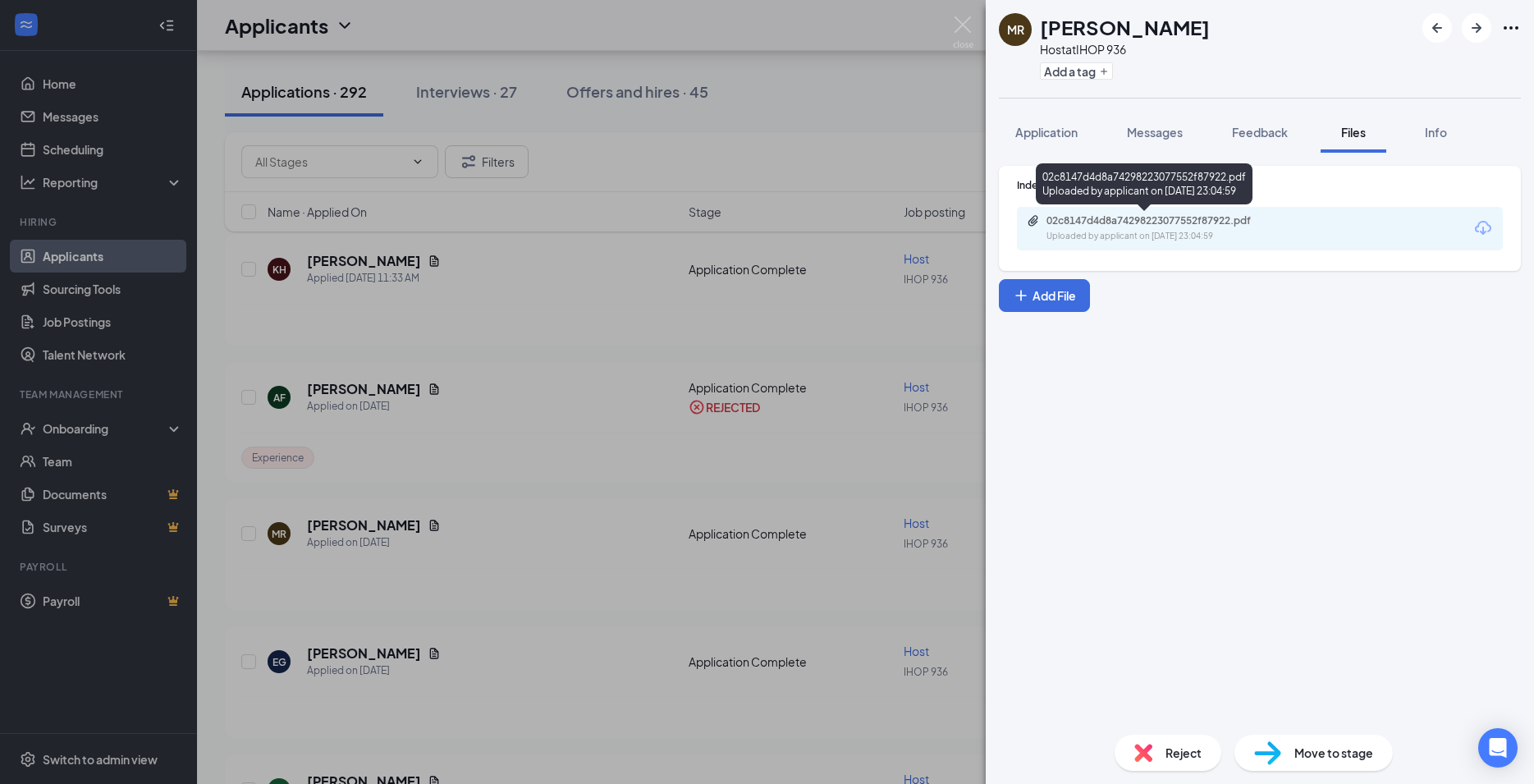
click at [1188, 224] on div "02c8147d4d8a74298223077552f87922.pdf" at bounding box center [1160, 221] width 229 height 13
click at [1114, 227] on div "02c8147d4d8a74298223077552f87922.pdf" at bounding box center [1160, 221] width 229 height 13
click at [1187, 224] on div "02c8147d4d8a74298223077552f87922.pdf" at bounding box center [1160, 221] width 229 height 13
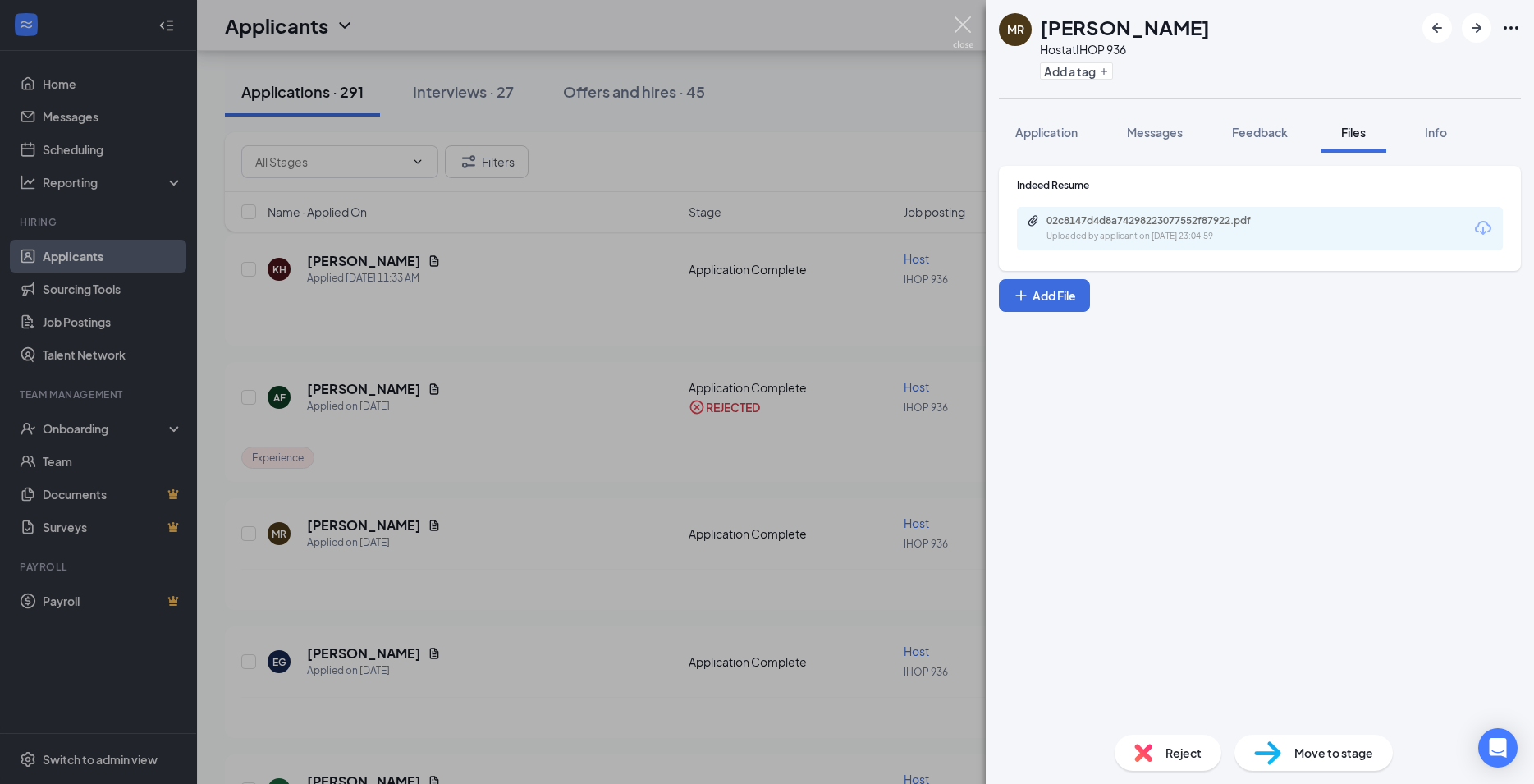
click at [962, 23] on img at bounding box center [963, 33] width 21 height 32
